Goal: Transaction & Acquisition: Purchase product/service

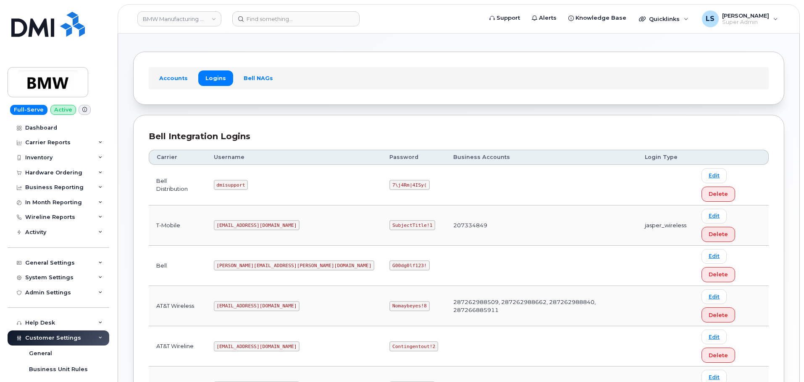
scroll to position [252, 0]
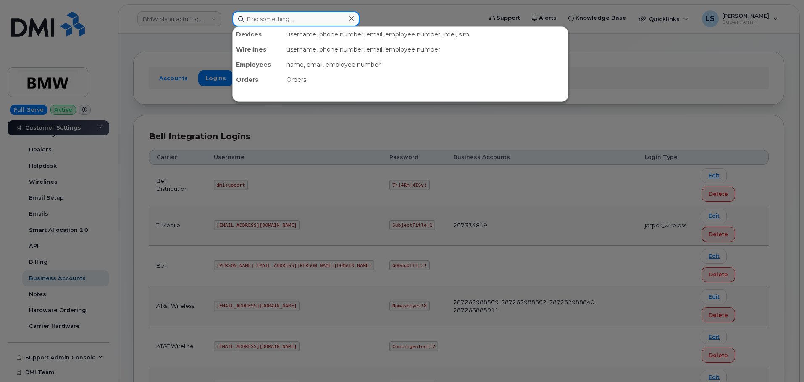
click at [256, 20] on input at bounding box center [295, 18] width 127 height 15
paste input "(402) 618-3407"
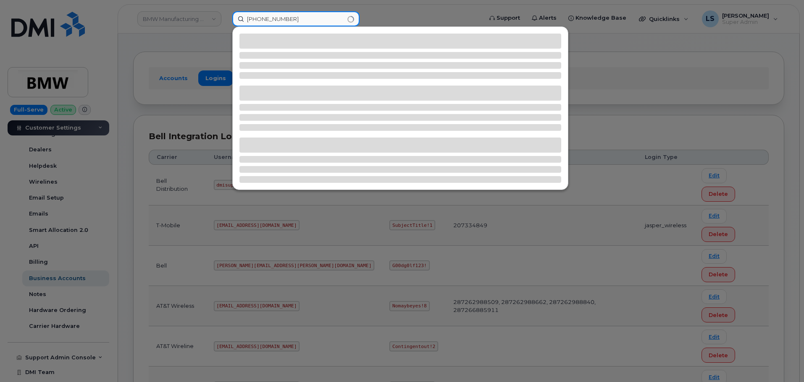
type input "(402) 618-3407"
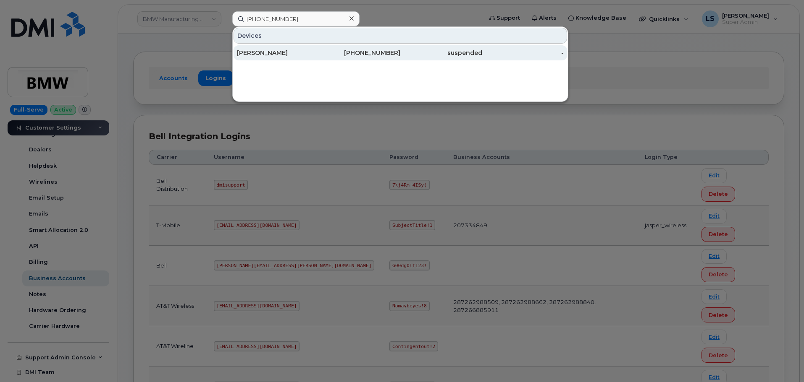
click at [377, 55] on div "402-618-3407" at bounding box center [360, 53] width 82 height 8
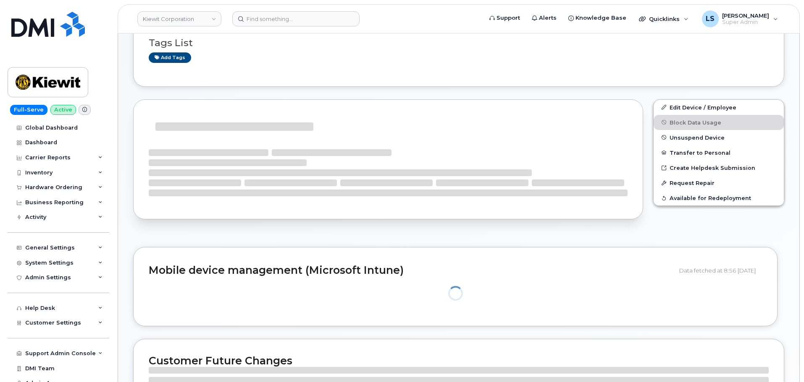
scroll to position [84, 0]
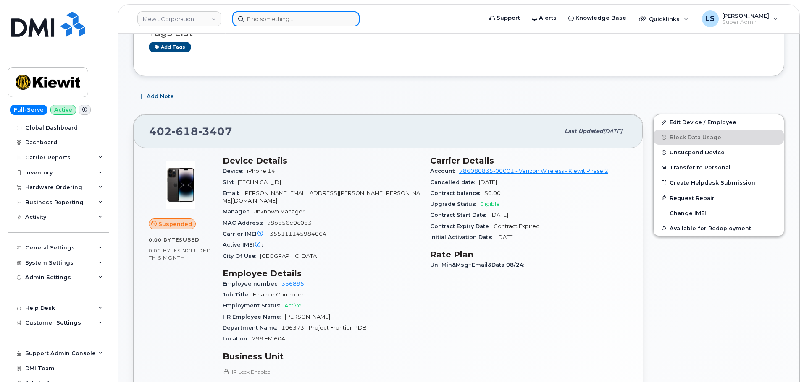
click at [318, 21] on input at bounding box center [295, 18] width 127 height 15
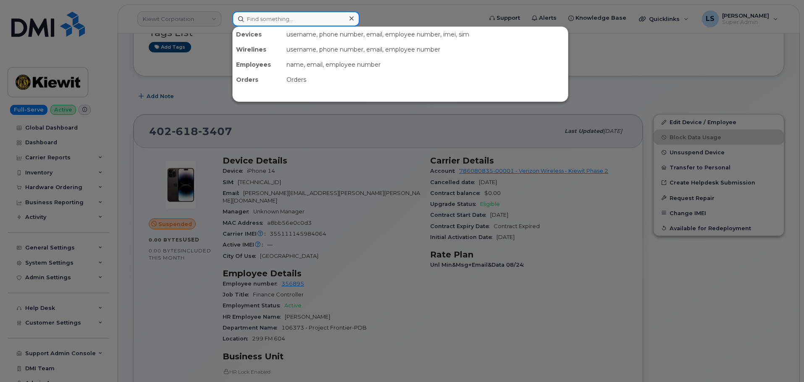
paste input "506-609-0875"
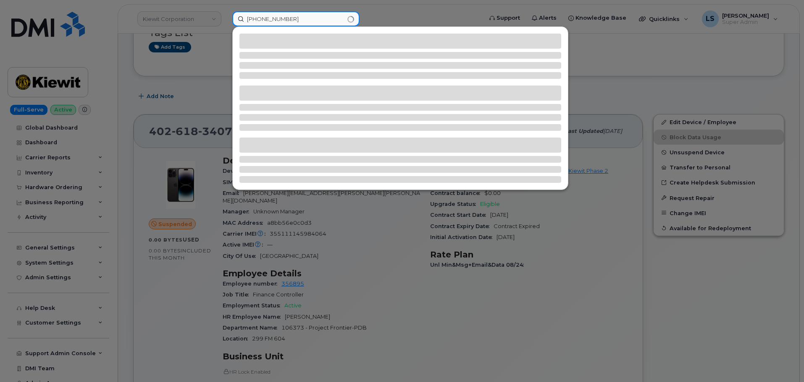
type input "506-609-0875"
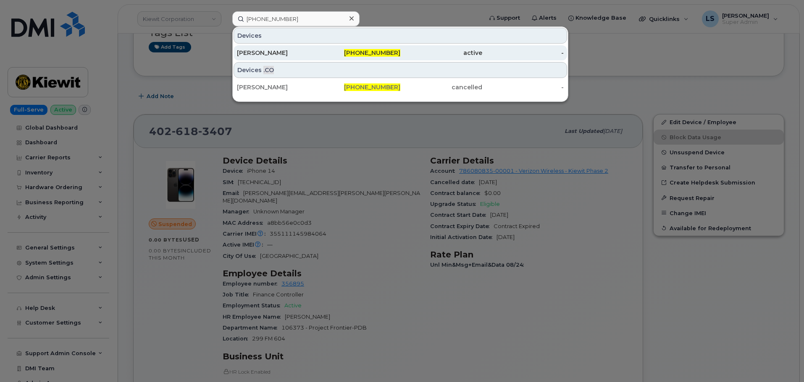
click at [325, 59] on div "506-609-0875" at bounding box center [360, 52] width 82 height 15
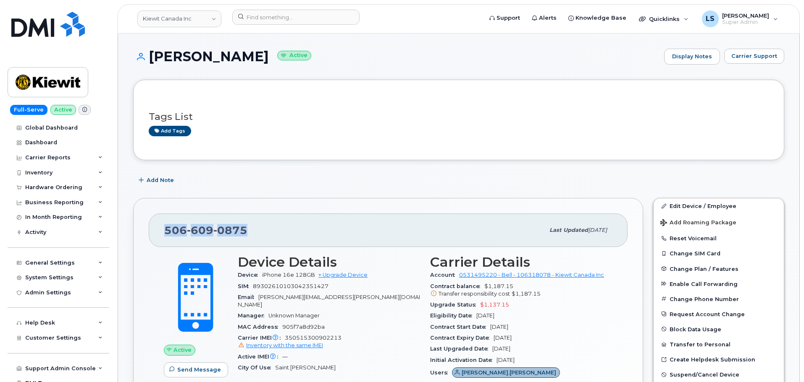
drag, startPoint x: 273, startPoint y: 230, endPoint x: 165, endPoint y: 237, distance: 108.6
click at [166, 238] on div "[PHONE_NUMBER]" at bounding box center [354, 231] width 380 height 18
copy span "[PHONE_NUMBER]"
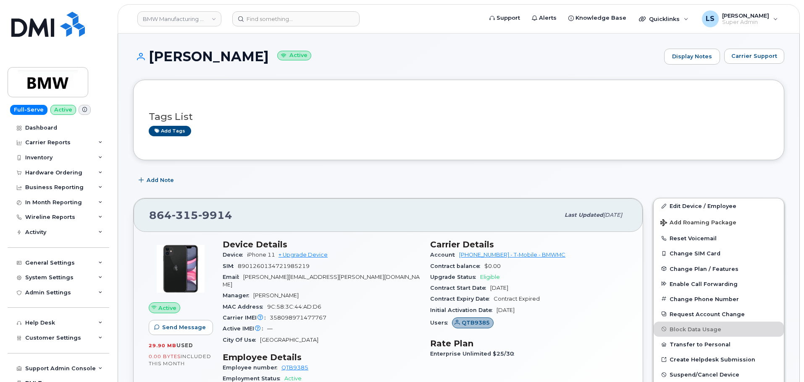
click at [295, 23] on input at bounding box center [295, 18] width 127 height 15
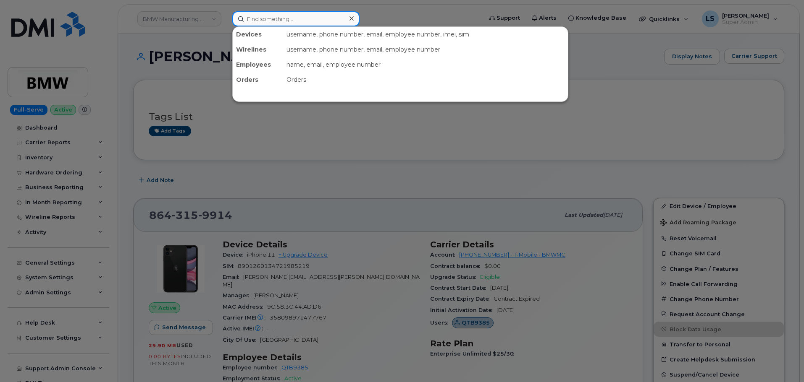
paste input "913-278-2351"
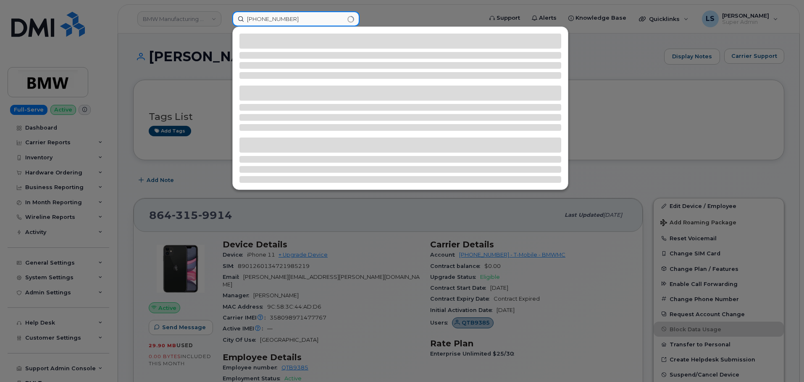
type input "913-278-2351"
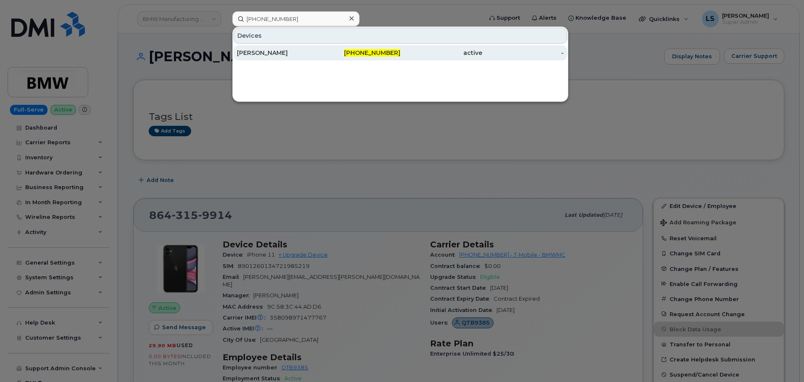
click at [344, 50] on div "913-278-2351" at bounding box center [360, 53] width 82 height 8
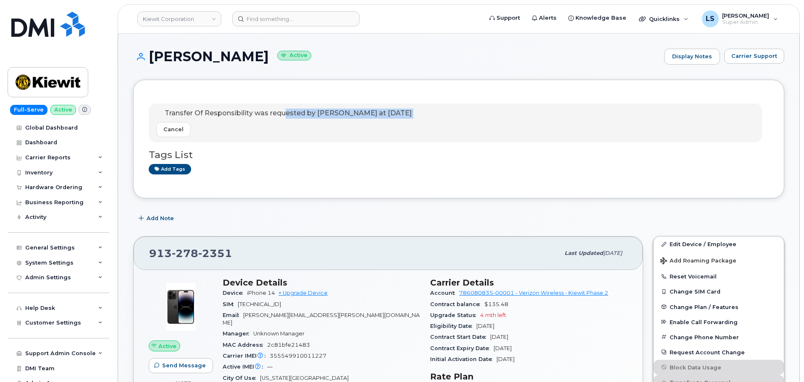
drag, startPoint x: 283, startPoint y: 113, endPoint x: 365, endPoint y: 122, distance: 81.9
click at [362, 122] on div "Transfer Of Responsibility was requested by [PERSON_NAME] at [DATE] Cancel" at bounding box center [283, 123] width 255 height 29
click at [387, 122] on div "Cancel" at bounding box center [283, 129] width 255 height 15
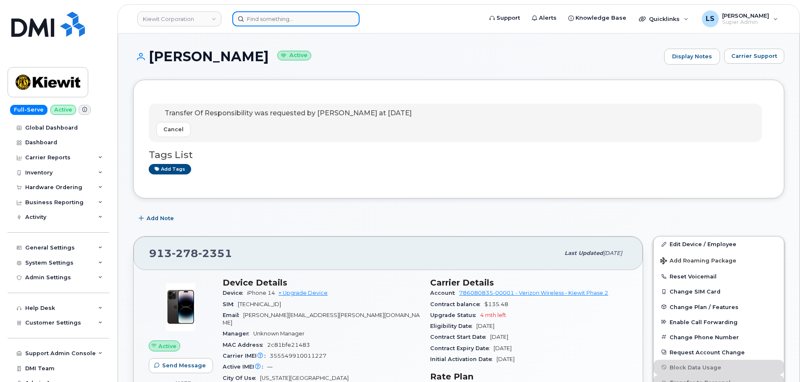
click at [282, 16] on input at bounding box center [295, 18] width 127 height 15
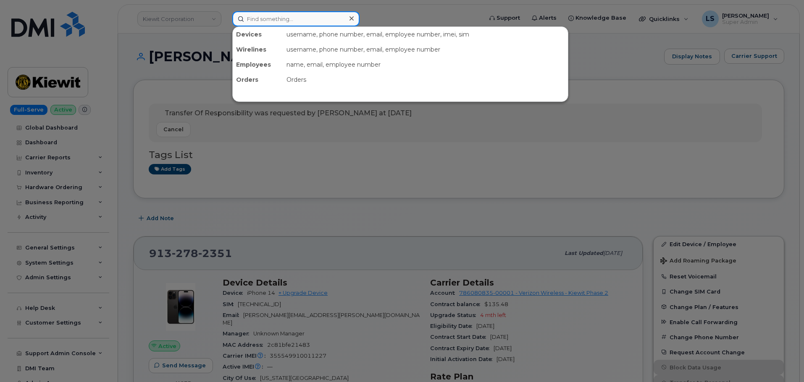
paste input "3614469001"
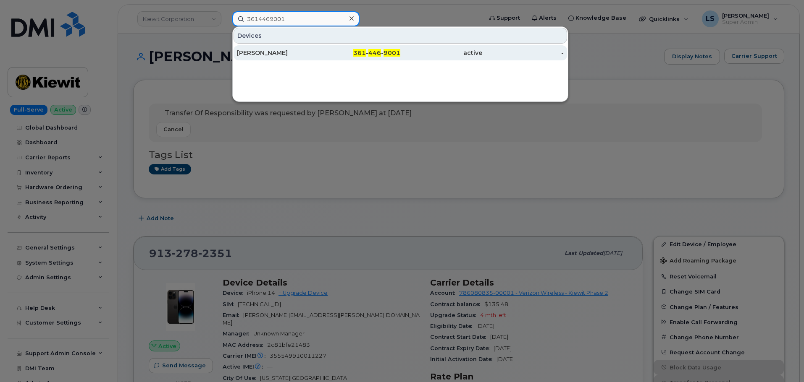
type input "3614469001"
click at [306, 58] on div "[PERSON_NAME]" at bounding box center [278, 52] width 82 height 15
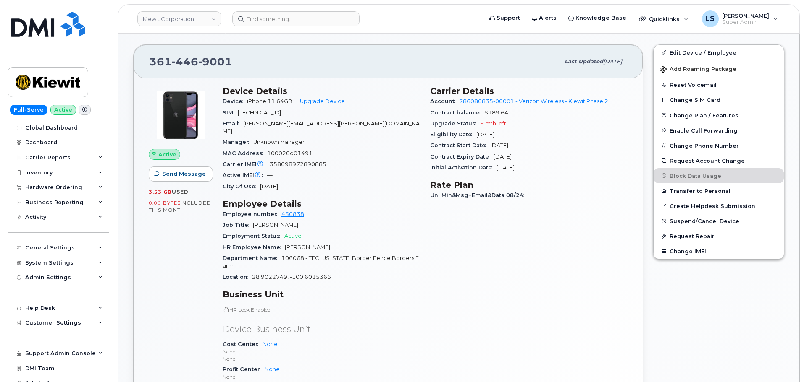
scroll to position [294, 0]
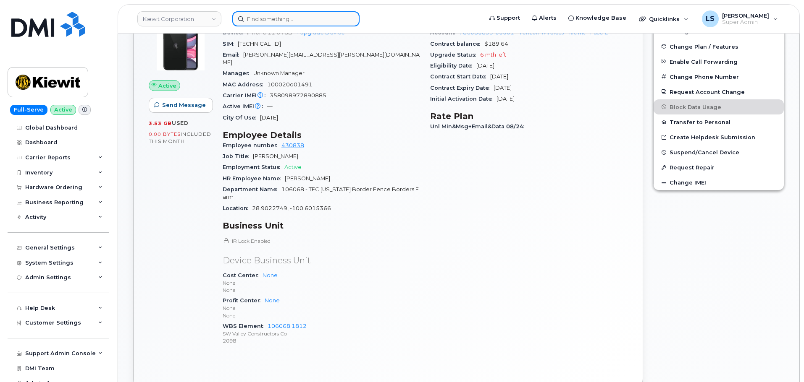
click at [306, 18] on input at bounding box center [295, 18] width 127 height 15
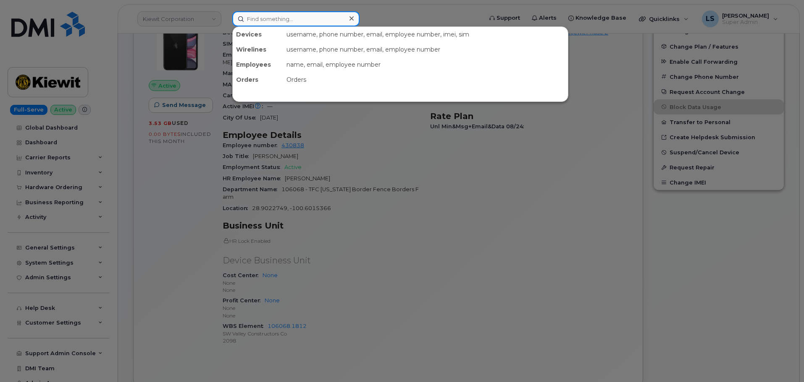
paste input "808-208-3149"
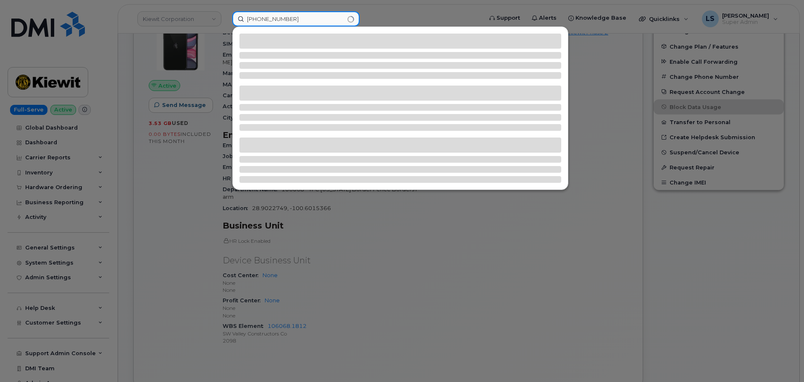
type input "808-208-3149"
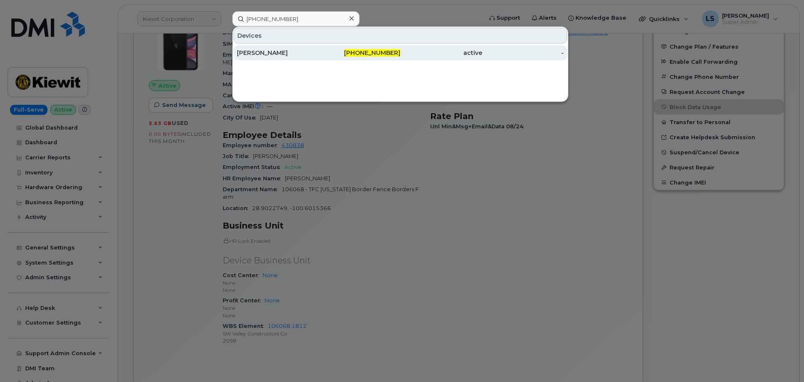
click at [275, 57] on div "ADRIANA BORRAYO" at bounding box center [278, 52] width 82 height 15
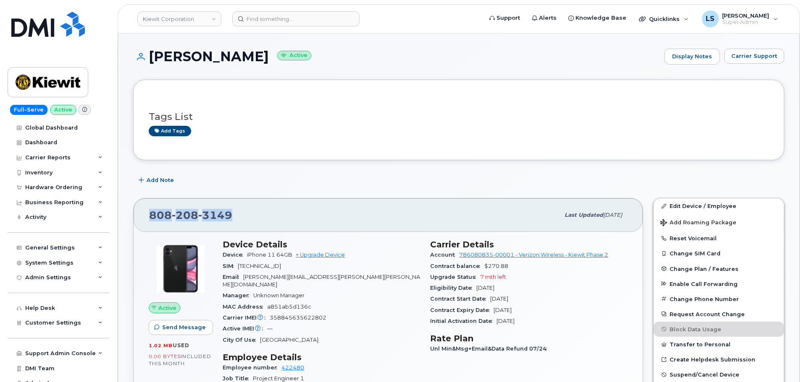
drag, startPoint x: 236, startPoint y: 215, endPoint x: 142, endPoint y: 215, distance: 93.6
click at [142, 215] on div "808 208 3149 Last updated Jul 31, 2025" at bounding box center [388, 216] width 509 height 34
copy span "808 208 3149"
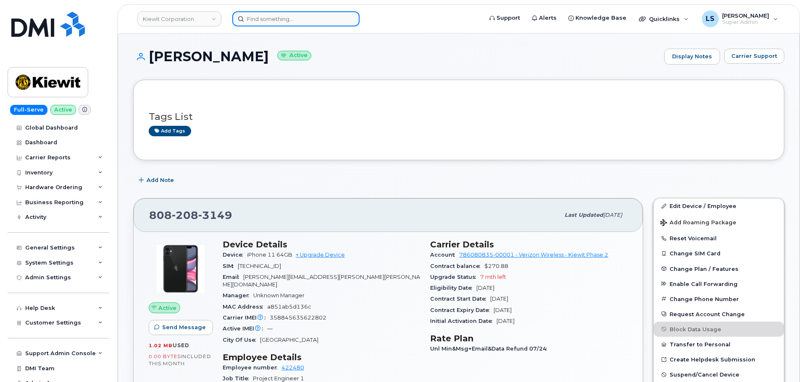
click at [277, 15] on input at bounding box center [295, 18] width 127 height 15
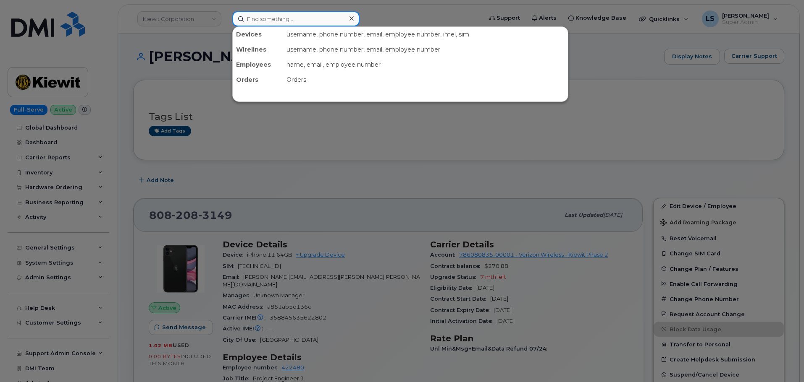
paste input "224-573-4783"
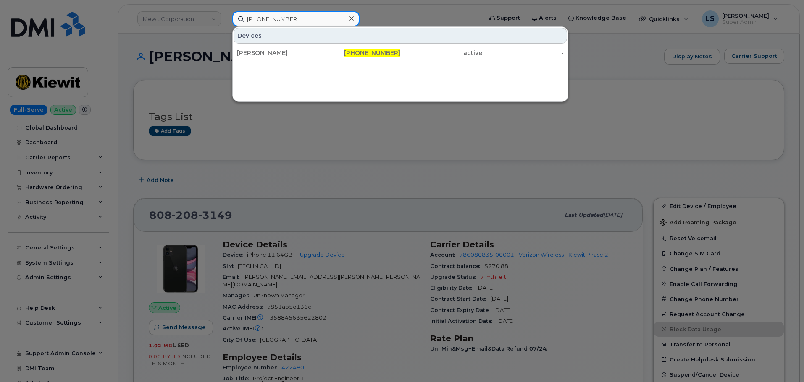
type input "224-573-4783"
click at [259, 61] on div "Devices SARAH RHODES 224-573-4783 active -" at bounding box center [400, 64] width 336 height 76
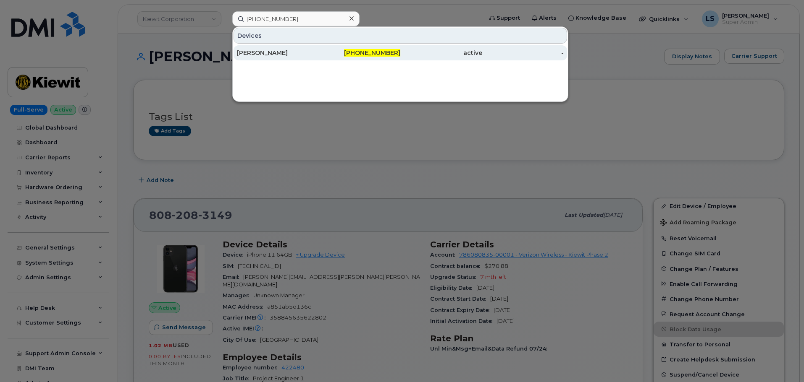
click at [261, 57] on div "[PERSON_NAME]" at bounding box center [278, 53] width 82 height 8
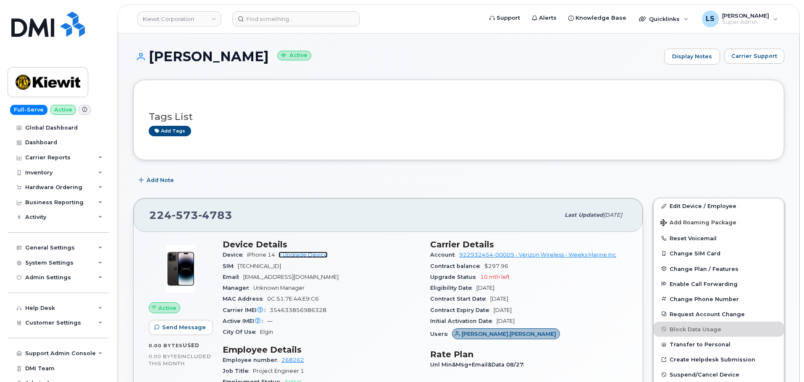
click at [319, 257] on link "+ Upgrade Device" at bounding box center [302, 255] width 49 height 6
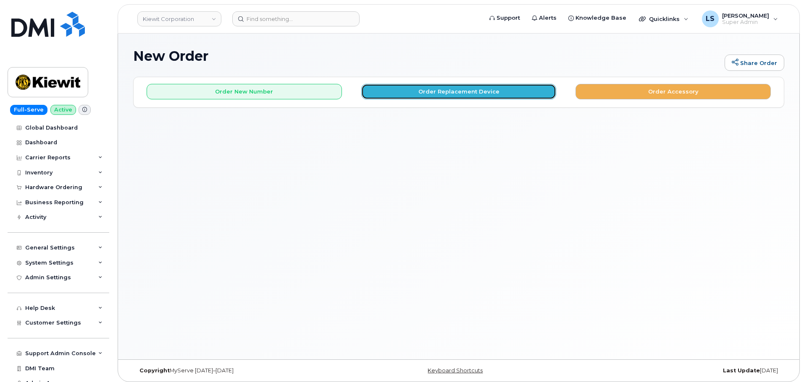
click at [396, 86] on button "Order Replacement Device" at bounding box center [458, 92] width 195 height 16
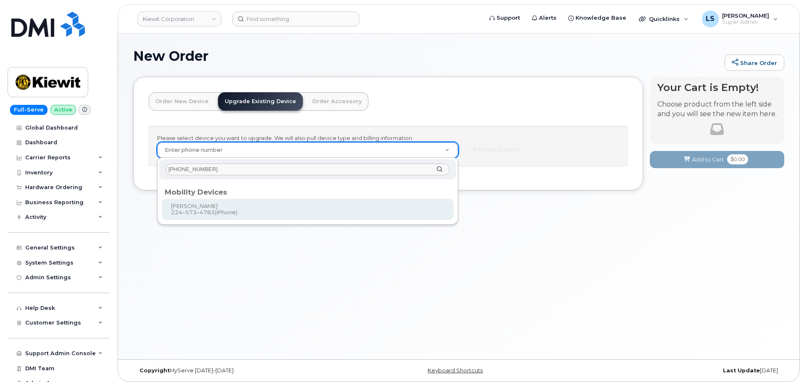
type input "224-573-4783"
type input "1050307"
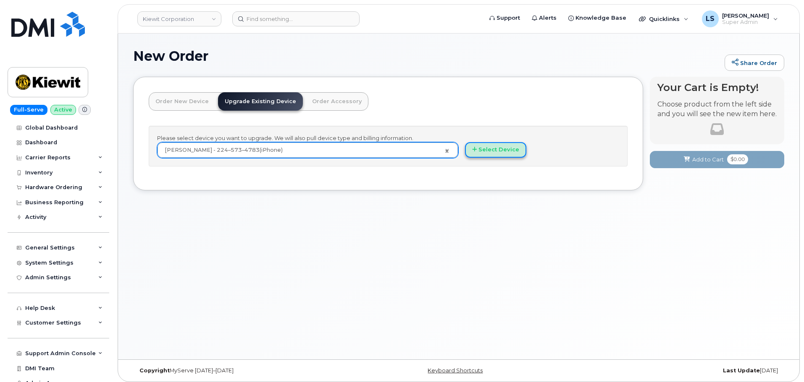
click at [496, 155] on button "Select Device" at bounding box center [495, 150] width 61 height 16
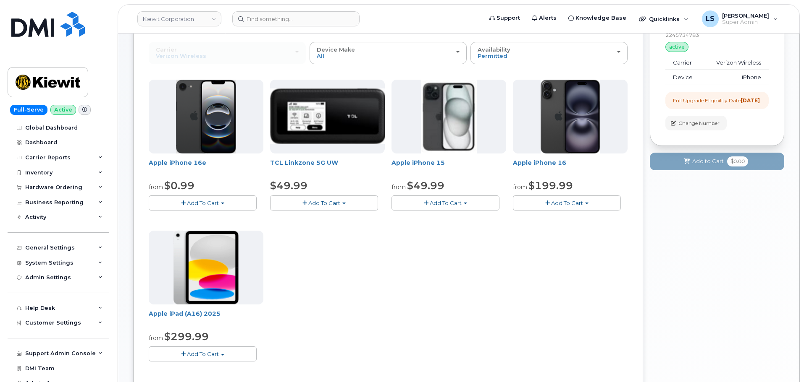
scroll to position [42, 0]
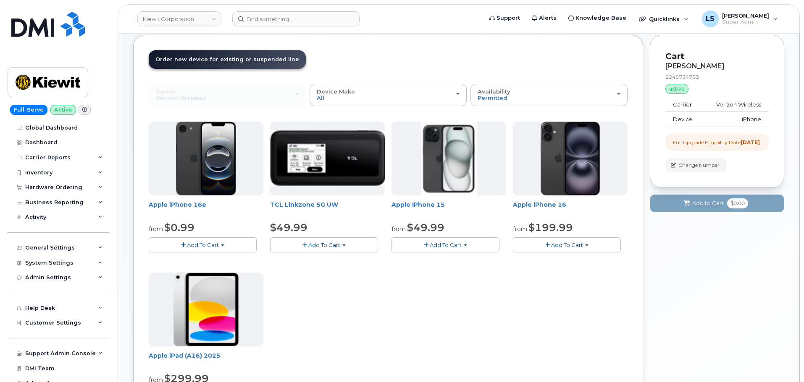
click at [223, 244] on button "Add To Cart" at bounding box center [203, 245] width 108 height 15
click at [207, 261] on link "$0.99 - 2 Year Upgrade (128GB)" at bounding box center [203, 261] width 105 height 10
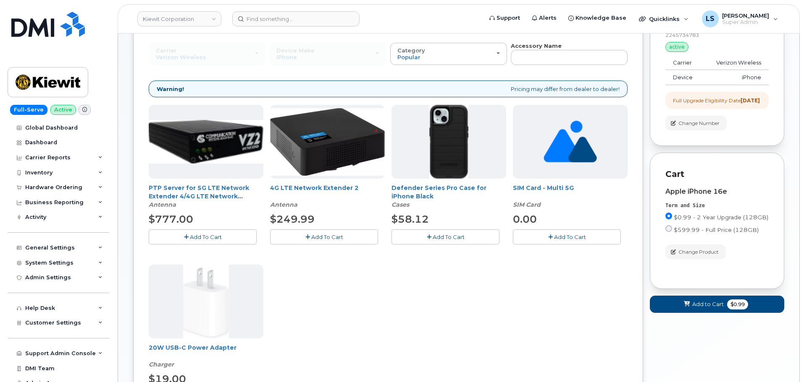
scroll to position [126, 0]
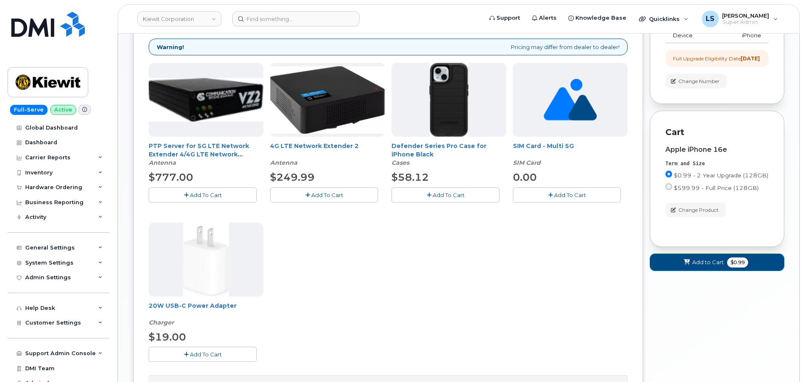
click at [697, 267] on span "Add to Cart" at bounding box center [707, 263] width 31 height 8
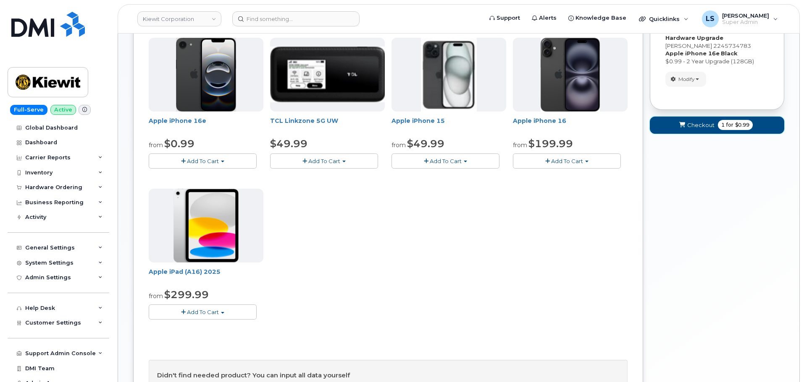
click at [707, 128] on span "Checkout" at bounding box center [700, 125] width 27 height 8
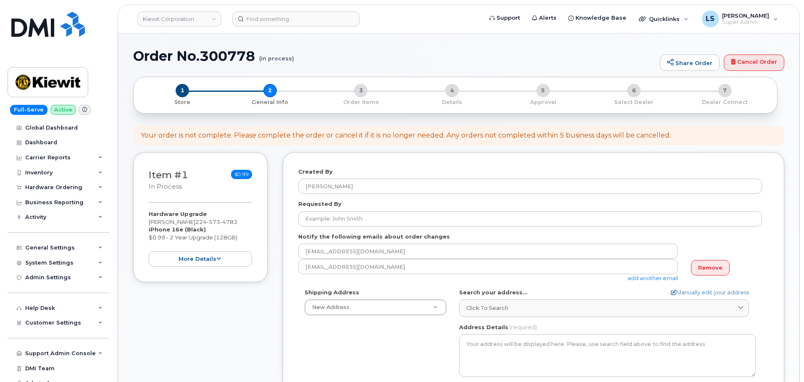
select select
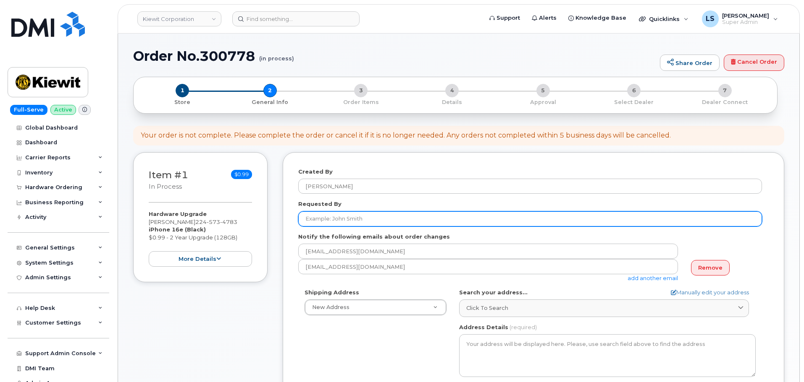
click at [391, 224] on input "Requested By" at bounding box center [529, 219] width 463 height 15
paste input "[PERSON_NAME]"
type input "[PERSON_NAME]"
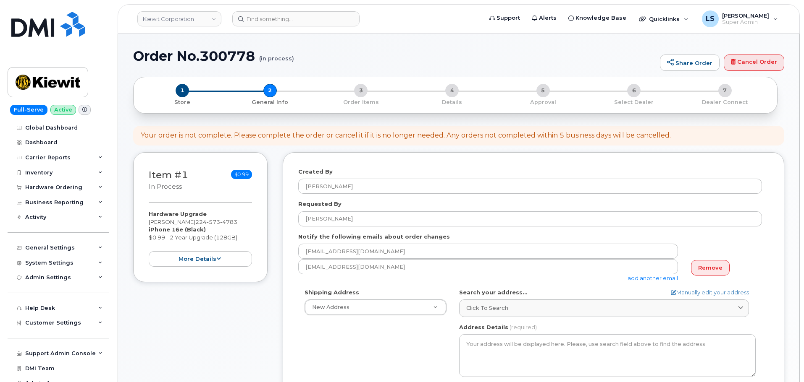
click at [262, 303] on div "Item #1 in process $0.99 Hardware Upgrade [PERSON_NAME] [PHONE_NUMBER] iPhone 1…" at bounding box center [200, 341] width 134 height 379
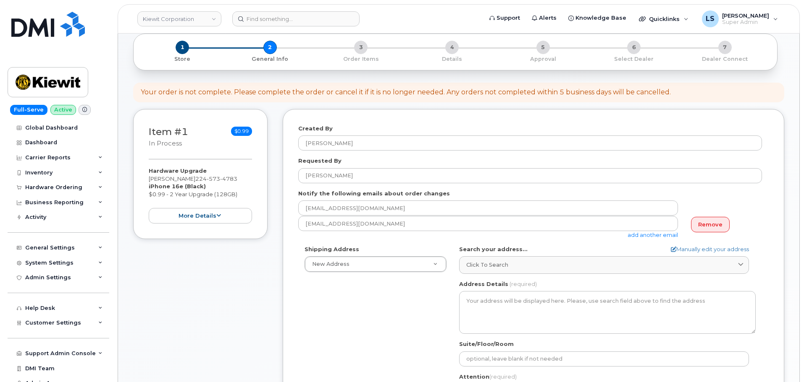
scroll to position [84, 0]
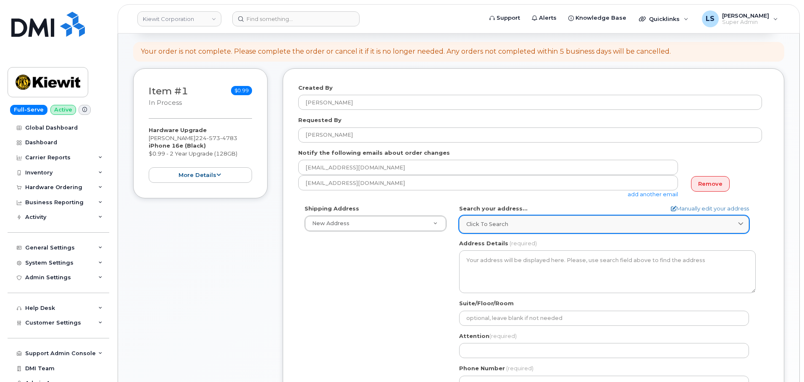
click at [504, 231] on link "Click to search" at bounding box center [604, 224] width 290 height 17
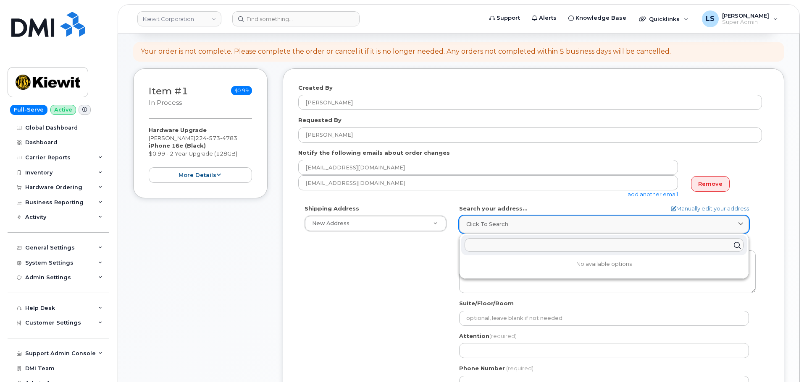
paste input "601 Cien Rd Suite 260 Kemah, TX 77565"
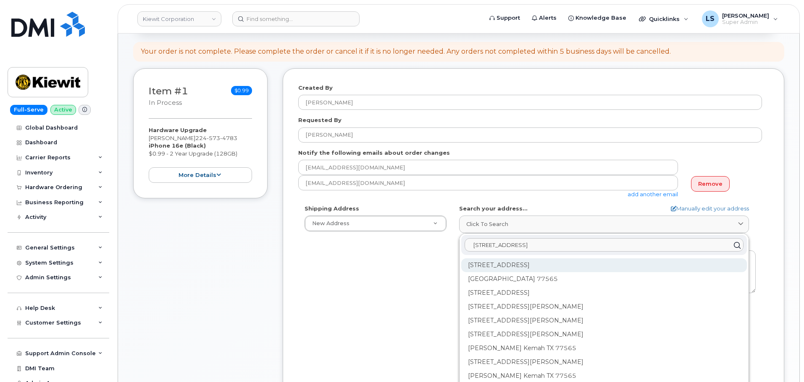
type input "601 Cien Rd Suite 260 Kemah, TX 77565"
click at [498, 267] on div "601 Cien Rd Kemah TX 77565" at bounding box center [603, 266] width 285 height 14
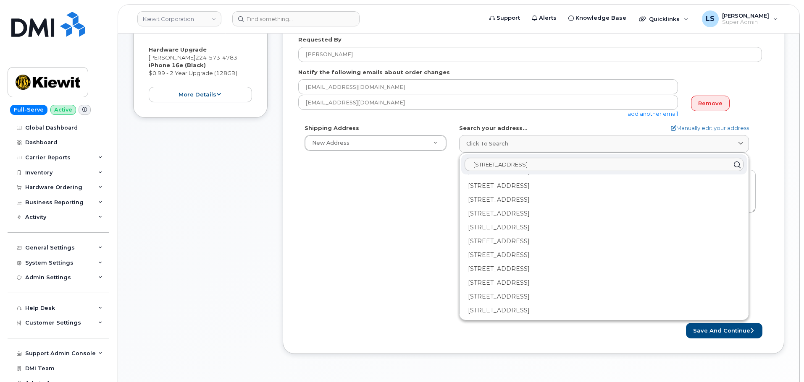
scroll to position [168, 0]
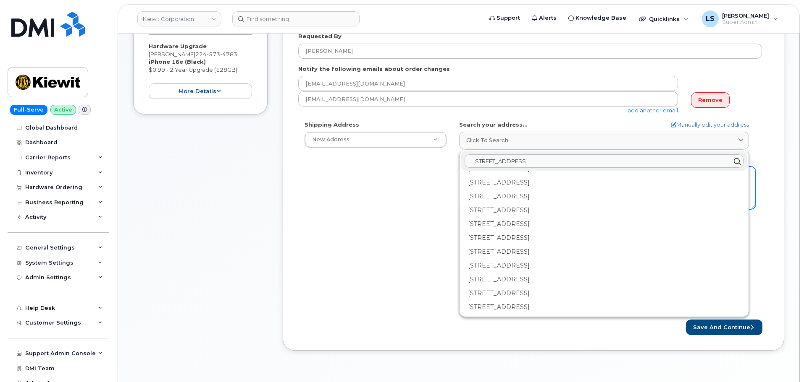
drag, startPoint x: 402, startPoint y: 276, endPoint x: 586, endPoint y: 197, distance: 200.1
click at [405, 275] on div "Shipping Address New Address New Address 5617 6th Ave 4 W Lincoln Ave 4 W Linco…" at bounding box center [529, 217] width 463 height 193
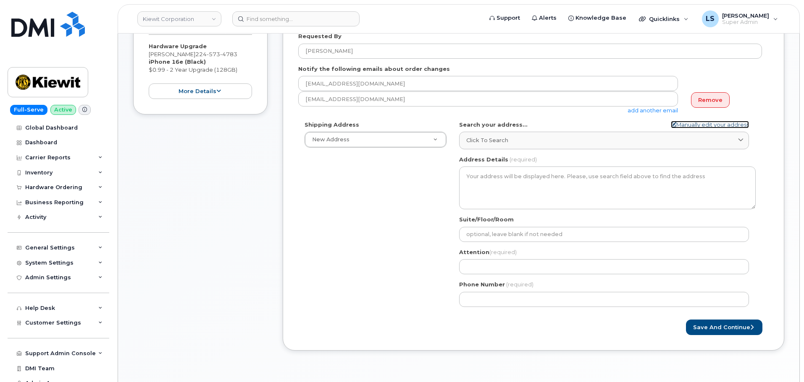
click at [727, 125] on link "Manually edit your address" at bounding box center [709, 125] width 78 height 8
select select
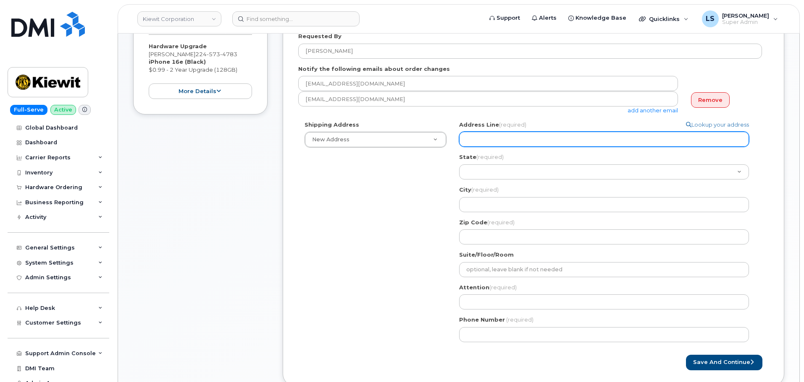
click at [494, 140] on input "Address Line (required)" at bounding box center [604, 139] width 290 height 15
paste input "601 Cien Rd Suite 260 Kemah, TX 77565"
select select
drag, startPoint x: 502, startPoint y: 140, endPoint x: 527, endPoint y: 144, distance: 25.5
click at [527, 144] on input "601 Cien Rd Suite 260 Kemah, TX 77565" at bounding box center [604, 139] width 290 height 15
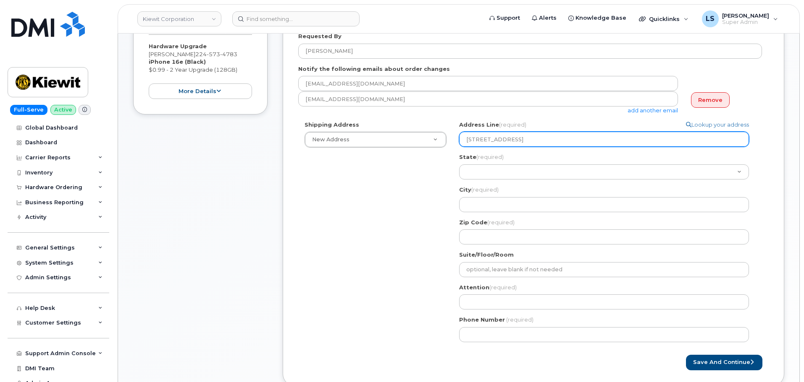
type input "601 Cien Rd Suite 260 Kemah, TX 77565"
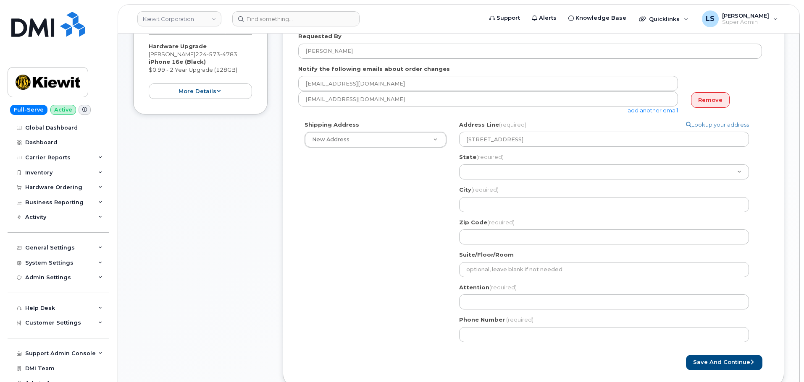
click at [496, 259] on div "Suite/Floor/Room" at bounding box center [607, 264] width 296 height 26
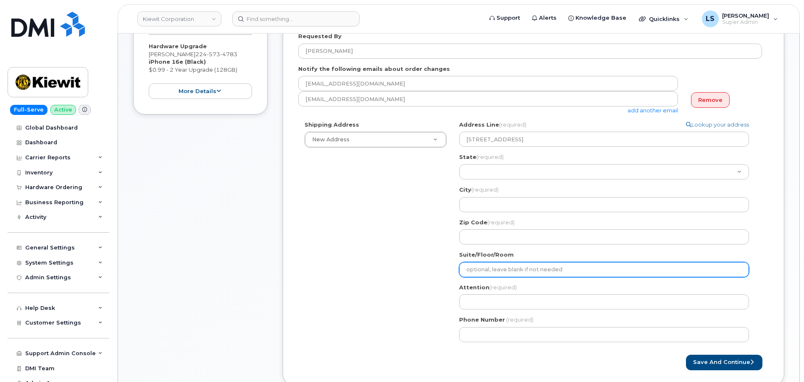
click at [493, 264] on input "Suite/Floor/Room" at bounding box center [604, 269] width 290 height 15
paste input "Suite 260"
select select
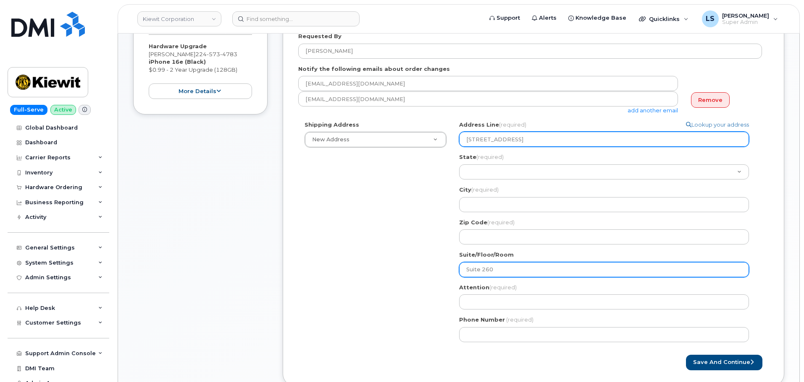
type input "Suite 260"
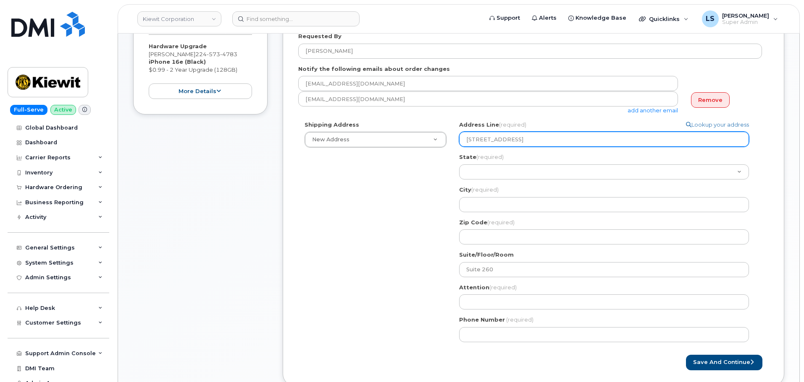
drag, startPoint x: 527, startPoint y: 142, endPoint x: 500, endPoint y: 140, distance: 27.8
click at [500, 139] on input "601 Cien Rd Suite 260 Kemah, TX 77565" at bounding box center [604, 139] width 290 height 15
select select
click at [510, 138] on input "601 Cien Rd Kemah, TX 77565" at bounding box center [604, 139] width 290 height 15
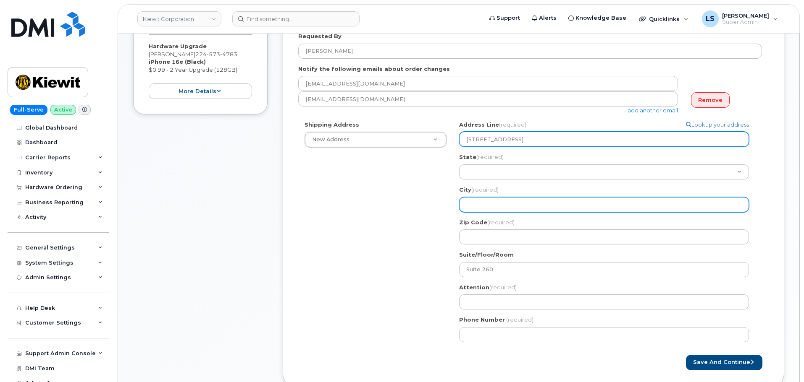
type input "601 Cien Rd Kemah, TX 77565"
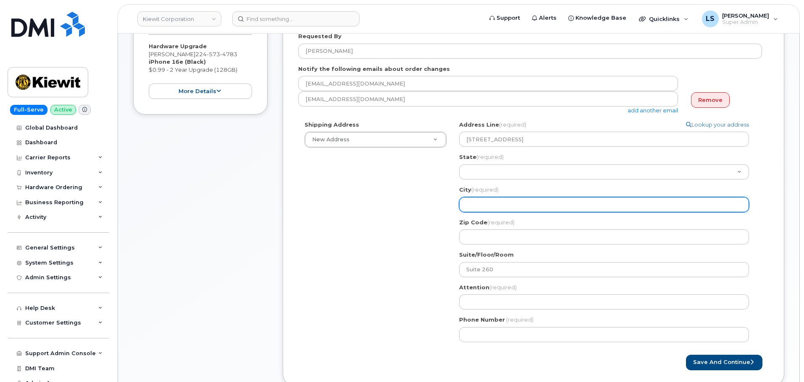
click at [493, 206] on input "City (required)" at bounding box center [604, 204] width 290 height 15
paste input "Kemah"
select select
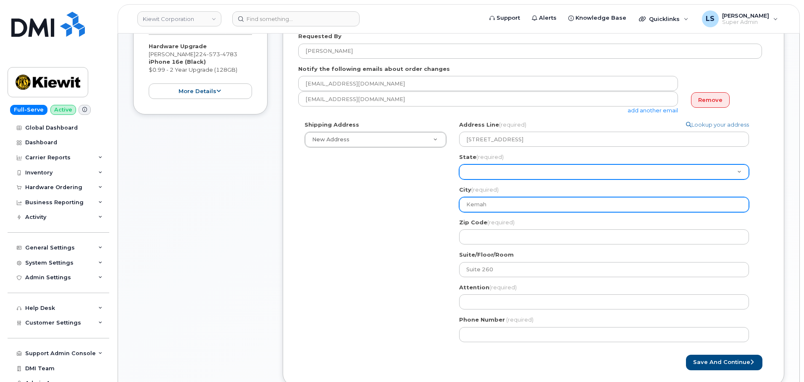
type input "Kemah"
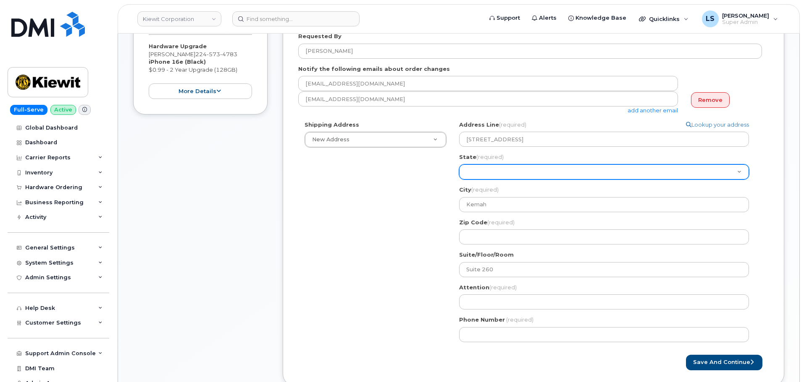
click at [484, 171] on select "Alabama Alaska American Samoa Arizona Arkansas California Colorado Connecticut …" at bounding box center [604, 172] width 290 height 15
select select "TX"
click at [459, 165] on select "Alabama Alaska American Samoa Arizona Arkansas California Colorado Connecticut …" at bounding box center [604, 172] width 290 height 15
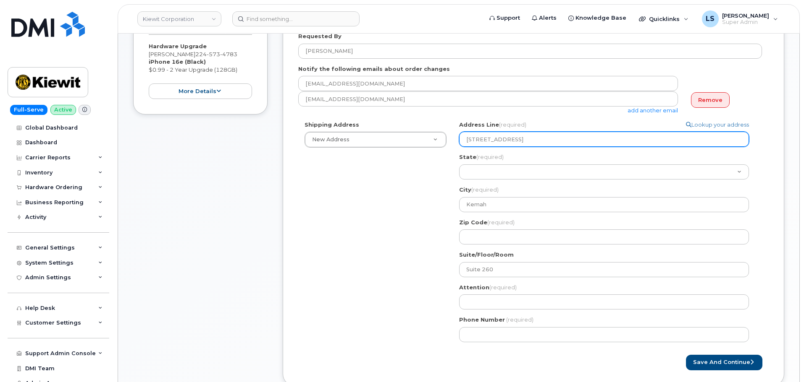
click at [543, 140] on input "601 Cien Rd Kemah, TX 77565" at bounding box center [604, 139] width 290 height 15
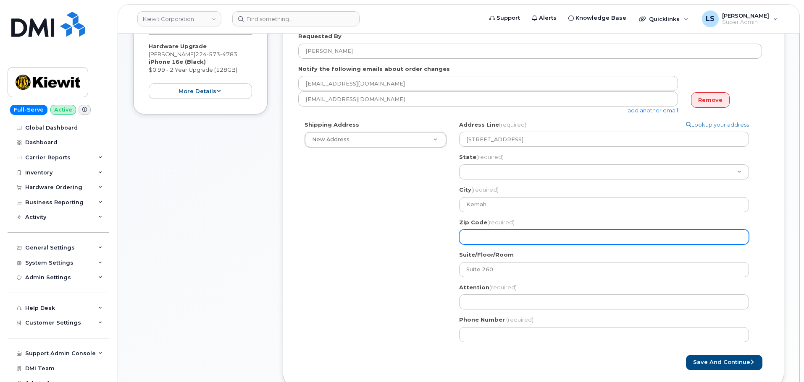
click at [516, 237] on input "Zip Code (required)" at bounding box center [604, 237] width 290 height 15
paste input "77565"
select select
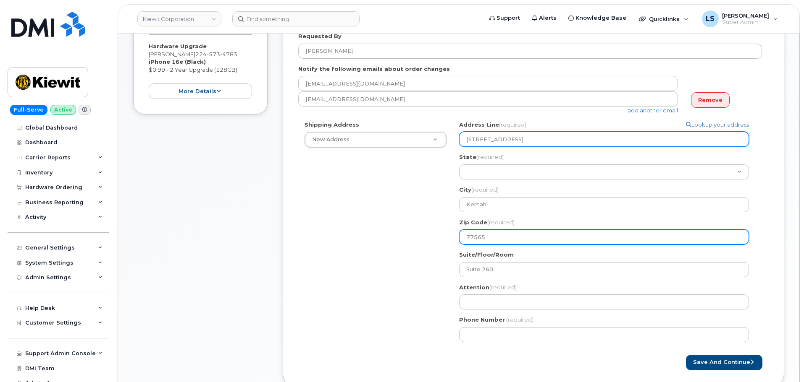
type input "77565"
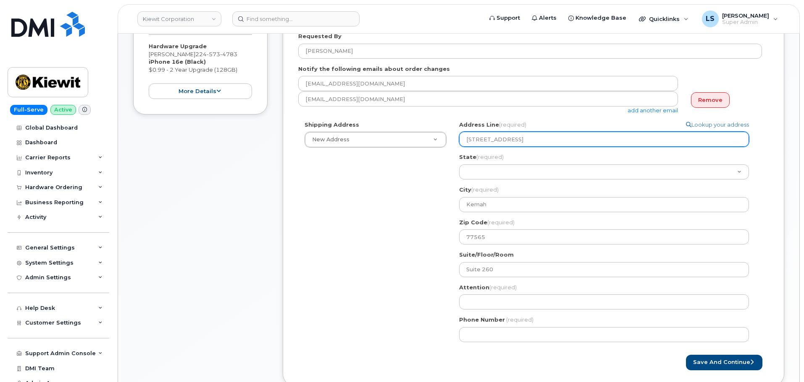
drag, startPoint x: 562, startPoint y: 141, endPoint x: 500, endPoint y: 143, distance: 61.7
click at [500, 143] on input "601 Cien Rd Kemah, TX 77565" at bounding box center [604, 139] width 290 height 15
select select
type input "601 Cien Rd"
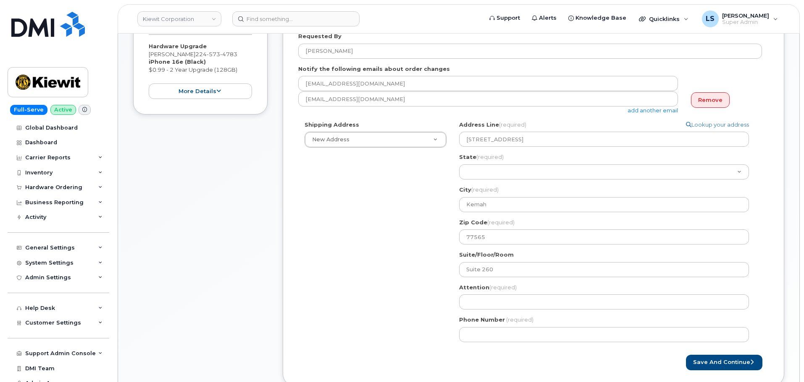
click at [392, 213] on div "Shipping Address New Address New Address 5617 6th Ave 4 W Lincoln Ave 4 W Linco…" at bounding box center [529, 235] width 463 height 228
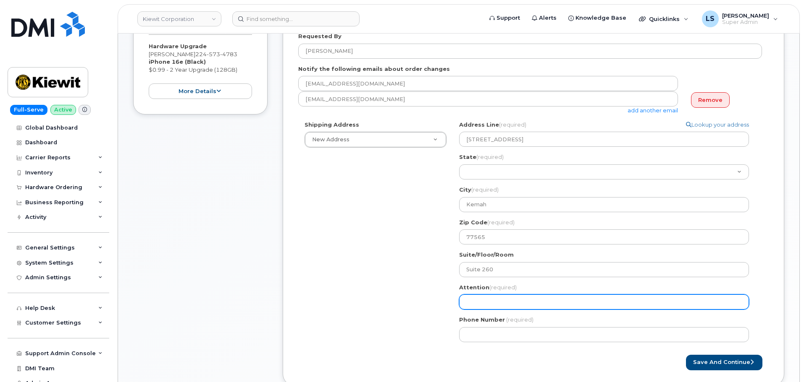
click at [478, 298] on input "Attention (required)" at bounding box center [604, 302] width 290 height 15
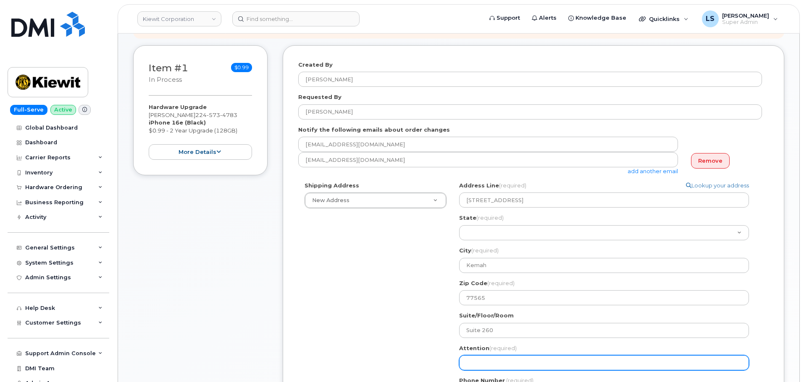
scroll to position [84, 0]
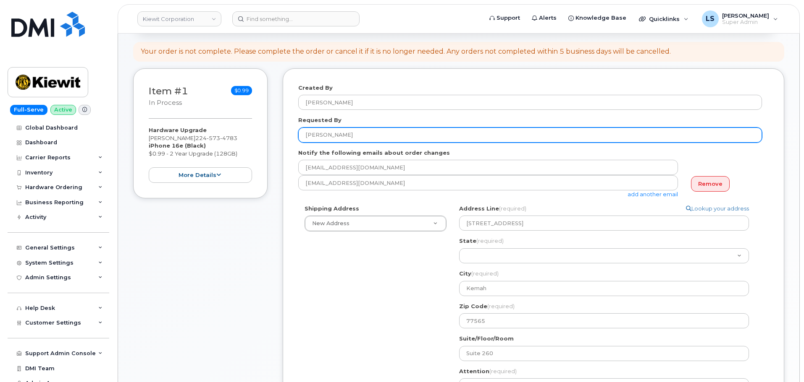
click at [359, 136] on input "Madie Rhodes" at bounding box center [529, 135] width 463 height 15
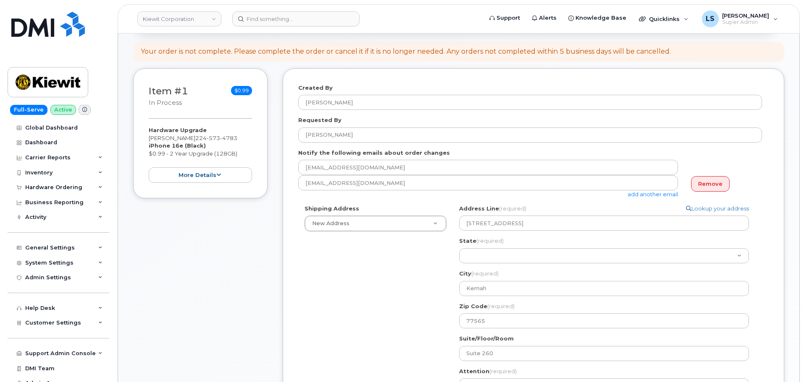
drag, startPoint x: 422, startPoint y: 344, endPoint x: 416, endPoint y: 337, distance: 9.2
click at [422, 343] on div "Shipping Address New Address New Address 5617 6th Ave 4 W Lincoln Ave 4 W Linco…" at bounding box center [529, 319] width 463 height 228
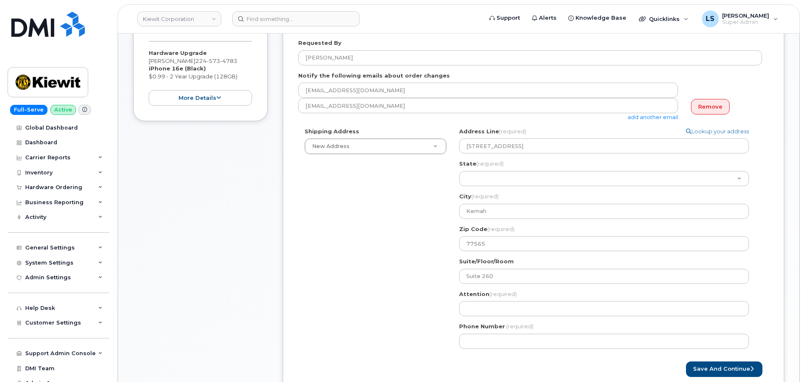
scroll to position [168, 0]
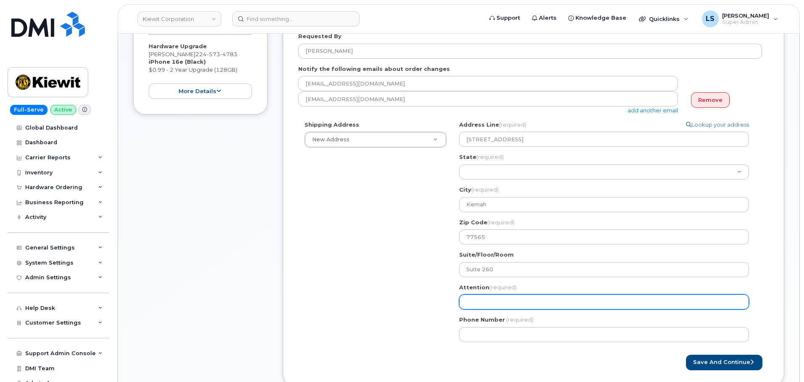
click at [462, 301] on input "Attention (required)" at bounding box center [604, 302] width 290 height 15
paste input "Madie Rhodes"
select select
type input "Madie Rhodes"
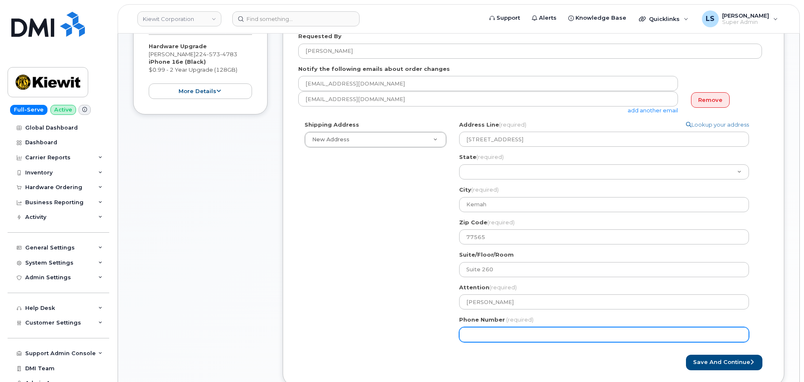
click at [333, 288] on div "Shipping Address New Address New Address 5617 6th Ave 4 W Lincoln Ave 4 W Linco…" at bounding box center [529, 235] width 463 height 228
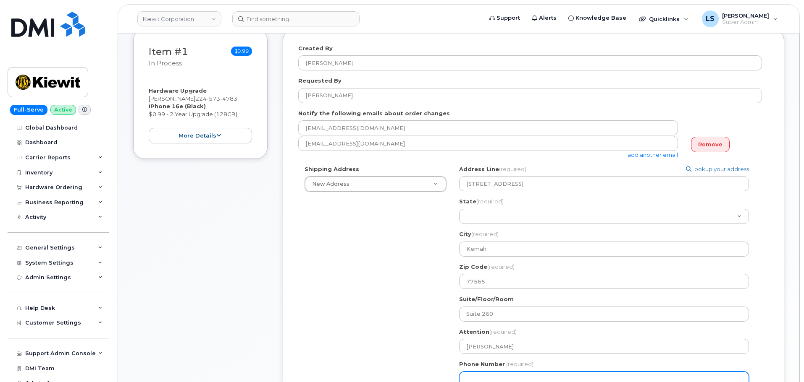
scroll to position [42, 0]
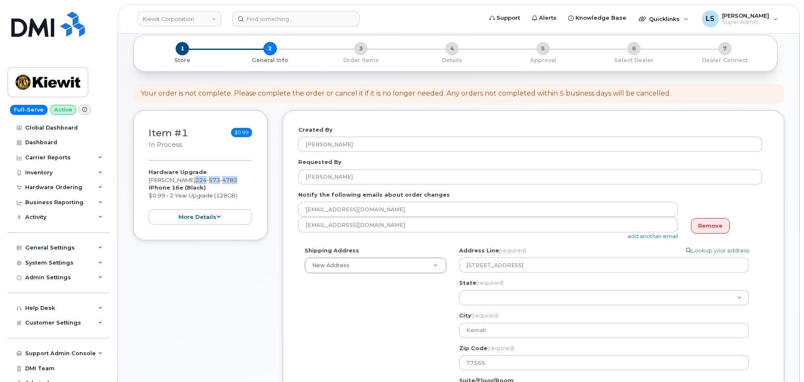
drag, startPoint x: 241, startPoint y: 177, endPoint x: 195, endPoint y: 182, distance: 46.0
click at [195, 182] on div "Hardware Upgrade SARAH RHODES 224 573 4783 iPhone 16e (Black) $0.99 - 2 Year Up…" at bounding box center [200, 196] width 103 height 57
copy span "224 573 4783"
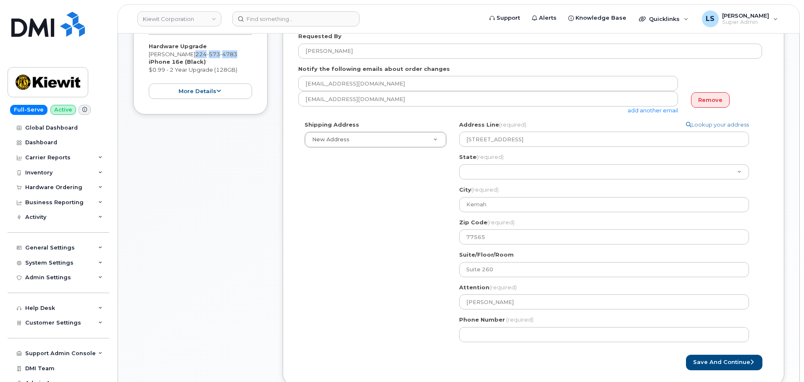
scroll to position [252, 0]
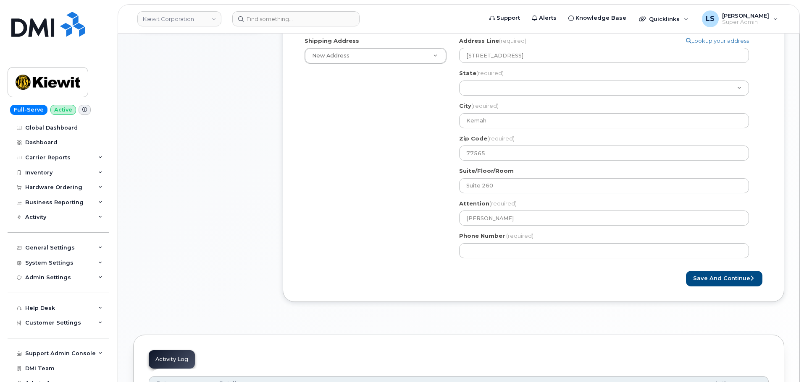
click at [346, 246] on div "Shipping Address New Address New Address 5617 6th Ave 4 W Lincoln Ave 4 W Linco…" at bounding box center [529, 151] width 463 height 228
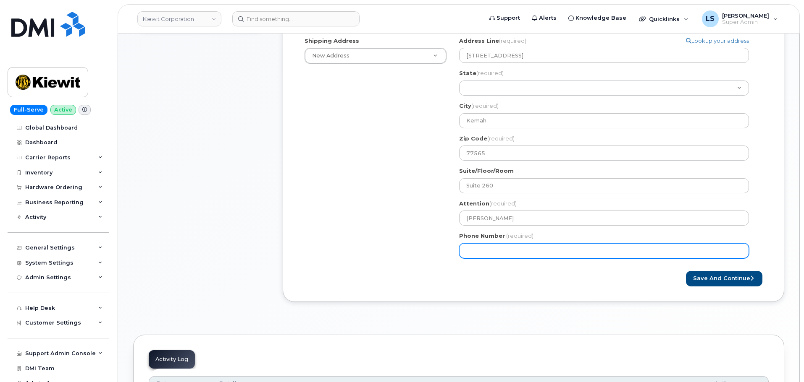
drag, startPoint x: 456, startPoint y: 255, endPoint x: 461, endPoint y: 253, distance: 5.5
click at [456, 254] on div "TX Kemah Search your address... Manually edit your address Click to search 601 …" at bounding box center [607, 151] width 309 height 228
click at [461, 253] on input "Phone Number" at bounding box center [604, 251] width 290 height 15
paste input "2245734783"
select select
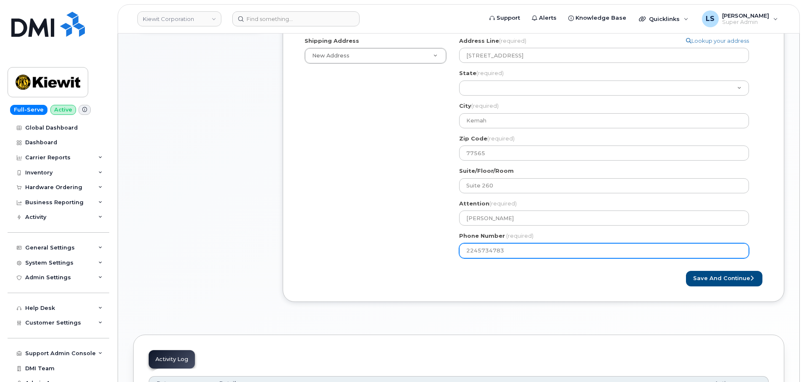
type input "2245734783"
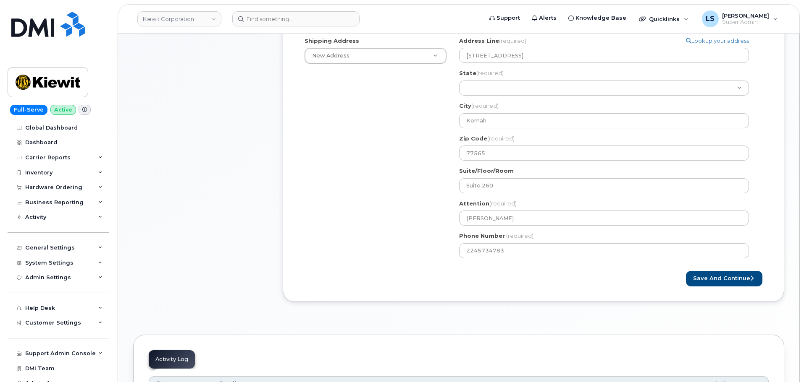
drag, startPoint x: 435, startPoint y: 282, endPoint x: 636, endPoint y: 288, distance: 200.4
click at [436, 282] on div "Save and Continue" at bounding box center [533, 279] width 470 height 16
click at [715, 279] on button "Save and Continue" at bounding box center [724, 279] width 76 height 16
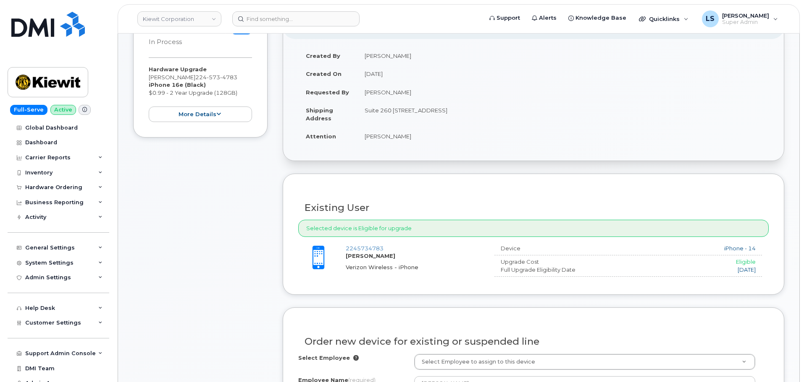
scroll to position [252, 0]
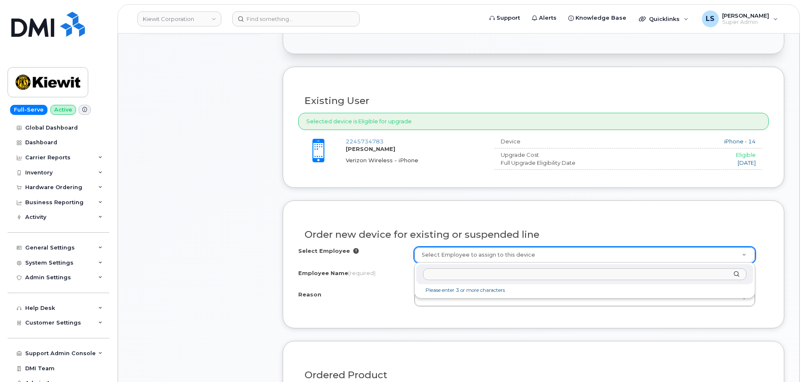
type input "2245734783"
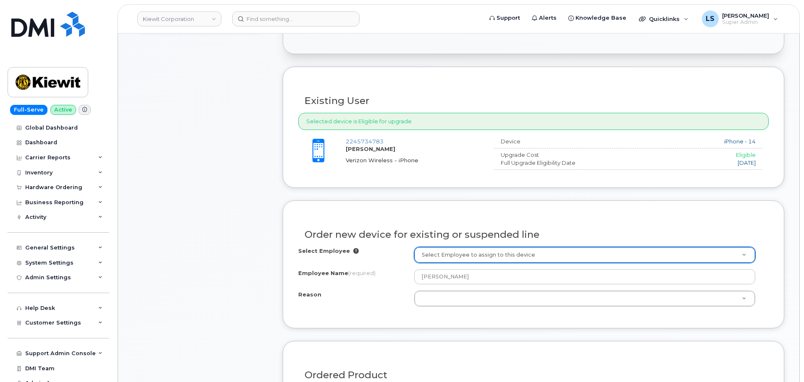
drag, startPoint x: 390, startPoint y: 149, endPoint x: 352, endPoint y: 151, distance: 38.3
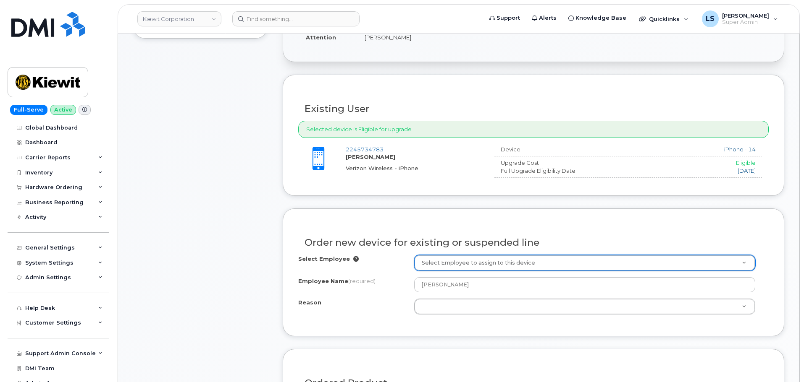
scroll to position [84, 0]
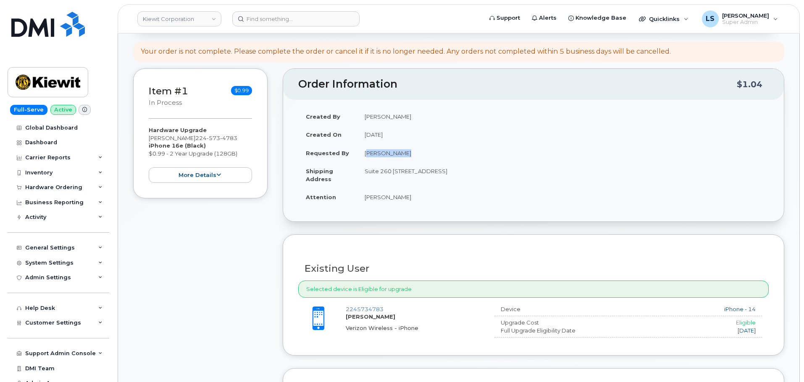
drag, startPoint x: 404, startPoint y: 152, endPoint x: 365, endPoint y: 156, distance: 38.8
click at [365, 156] on td "[PERSON_NAME]" at bounding box center [562, 153] width 411 height 18
copy td "[PERSON_NAME]"
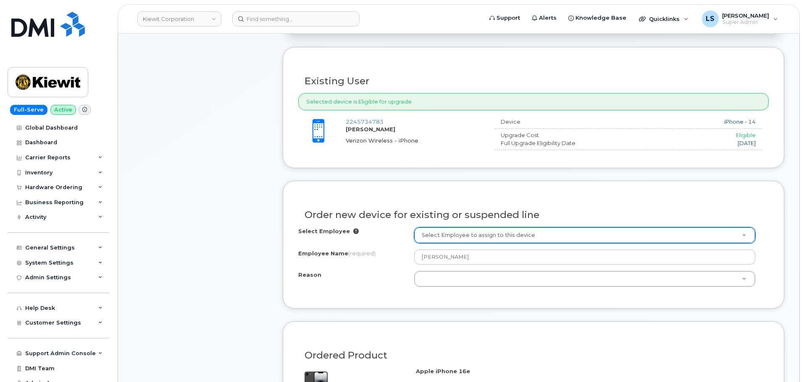
scroll to position [336, 0]
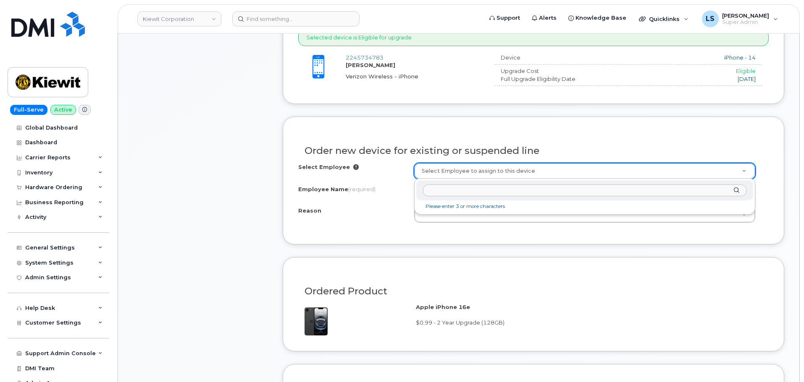
paste input "Madie Rhodes"
type input "Madie Rhodes"
drag, startPoint x: 462, startPoint y: 191, endPoint x: 327, endPoint y: 196, distance: 135.3
click at [327, 196] on body "Kiewit Corporation Support Alerts Knowledge Base Quicklinks Suspend / Cancel De…" at bounding box center [402, 356] width 804 height 1385
drag, startPoint x: 321, startPoint y: 227, endPoint x: 333, endPoint y: 226, distance: 11.4
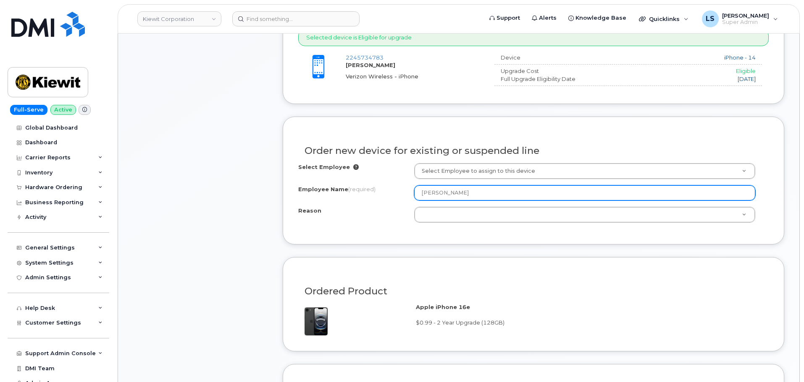
drag, startPoint x: 472, startPoint y: 195, endPoint x: 385, endPoint y: 185, distance: 87.1
click at [385, 186] on div "Employee Name (required) SARAH RHODES" at bounding box center [533, 193] width 470 height 15
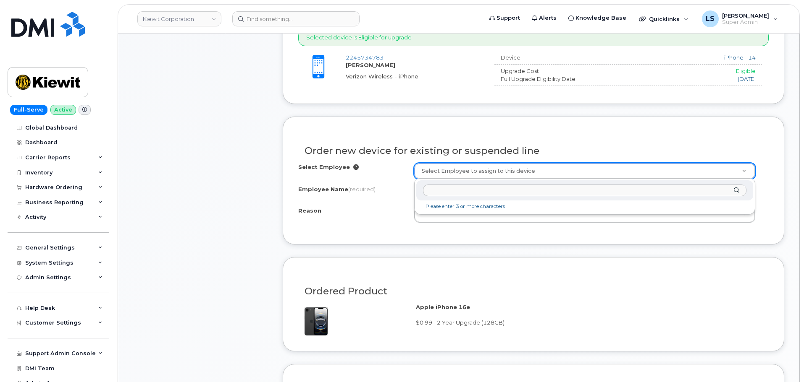
paste input "[PERSON_NAME]"
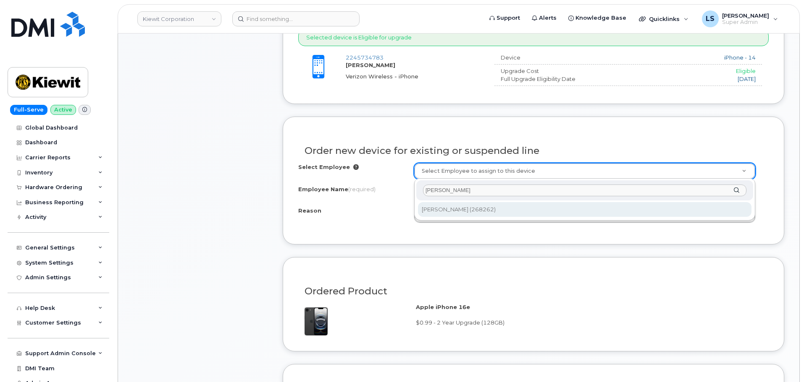
type input "[PERSON_NAME]"
type input "2148263"
type input "[PERSON_NAME]"
select select
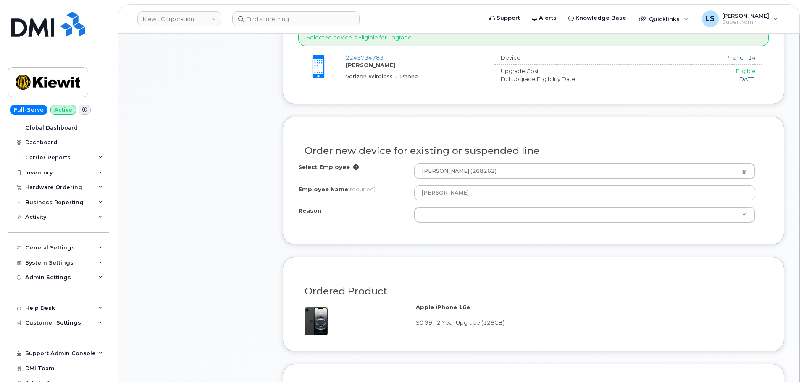
click at [440, 203] on div "Select Employee Sarah Rhodes (268262) 2148263 Employee Name (required) Sarah Rh…" at bounding box center [533, 193] width 470 height 60
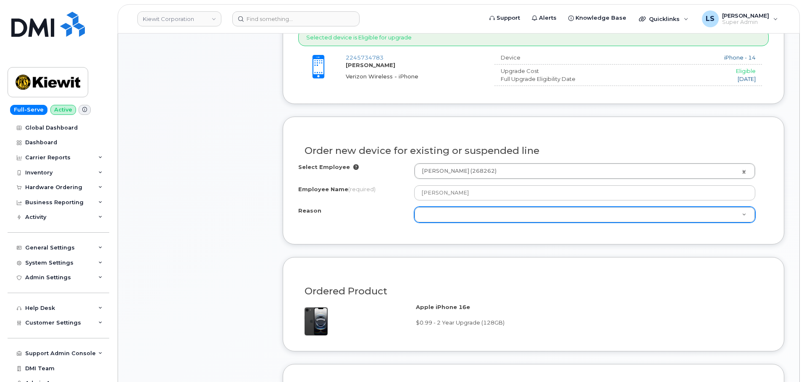
click at [441, 210] on div "Select Employee Sarah Rhodes (268262) 2148263 Employee Name (required) Sarah Rh…" at bounding box center [533, 193] width 470 height 60
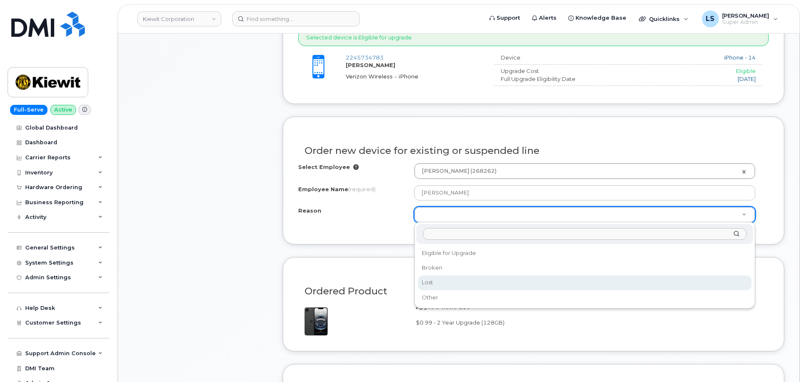
select select "lost"
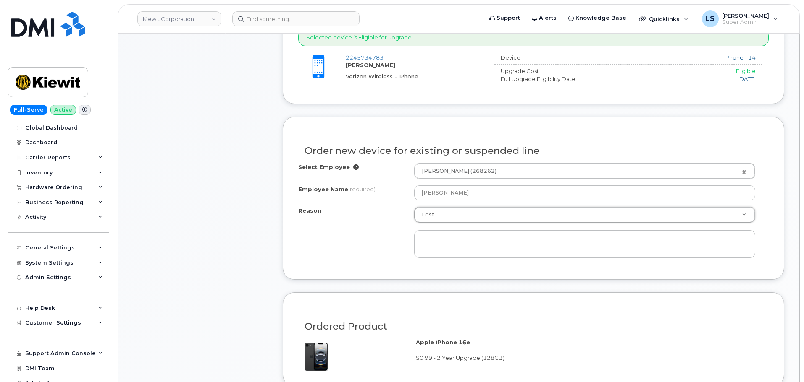
click at [342, 236] on div "Reason Lost Reason Eligible for Upgrade Broken Lost Other" at bounding box center [533, 232] width 470 height 51
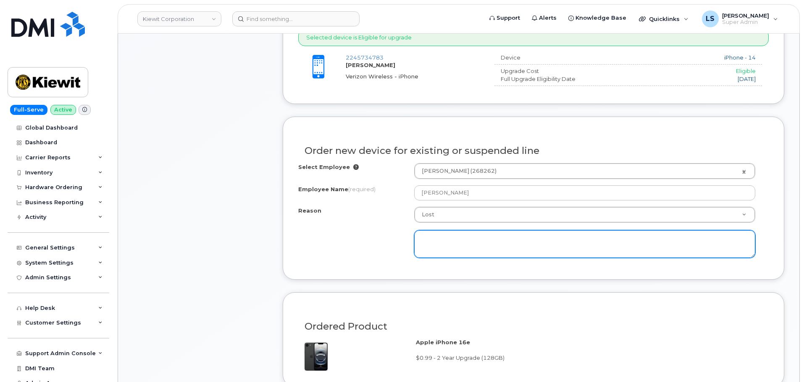
click at [449, 237] on textarea at bounding box center [584, 244] width 341 height 28
type textarea "User lost phone and is requesting new phone"
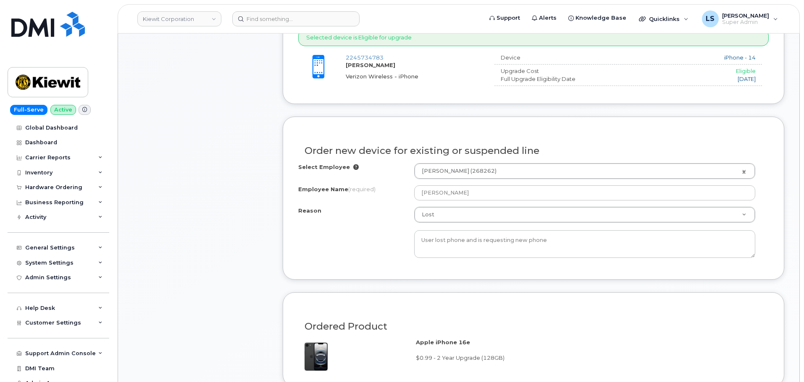
click at [285, 284] on form "Existing User Additional cost to upgrading the device $0.00 Selected device is …" at bounding box center [533, 310] width 501 height 655
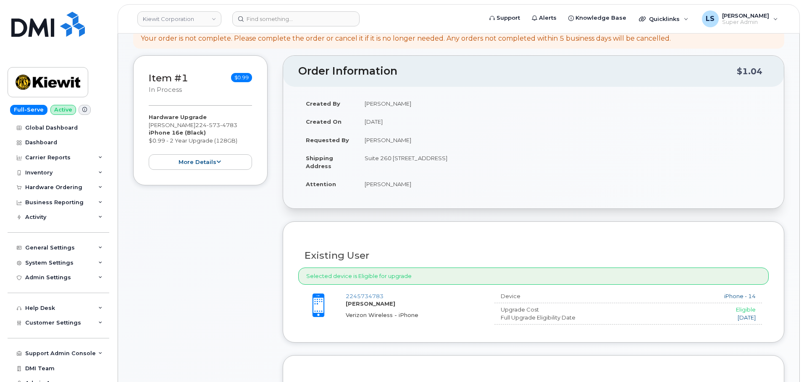
scroll to position [42, 0]
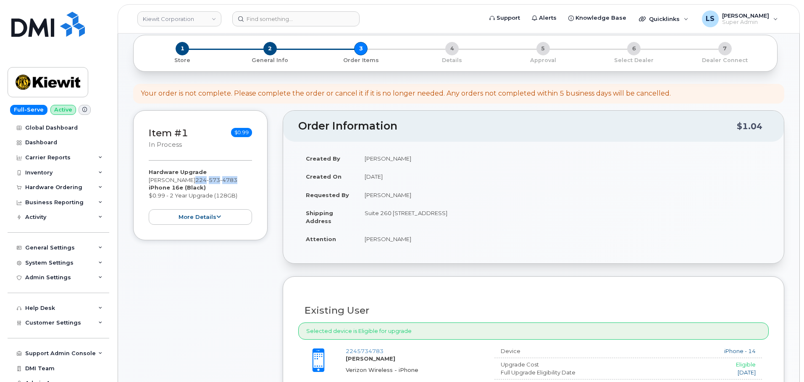
drag, startPoint x: 236, startPoint y: 181, endPoint x: 196, endPoint y: 178, distance: 40.1
click at [196, 178] on span "224 573 4783" at bounding box center [216, 180] width 42 height 7
copy span "224 573 4783"
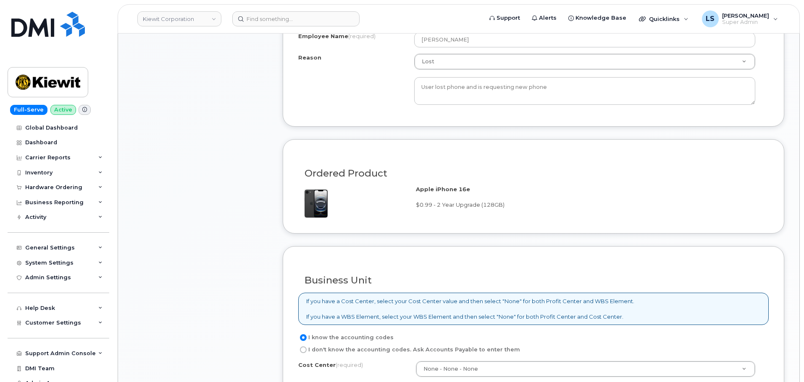
scroll to position [588, 0]
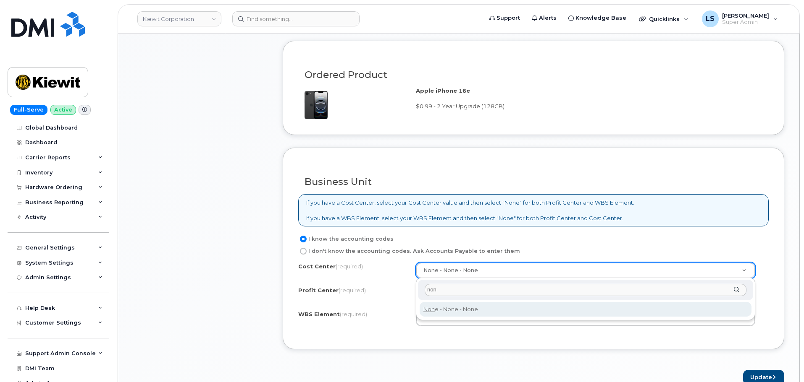
type input "non"
type input "None"
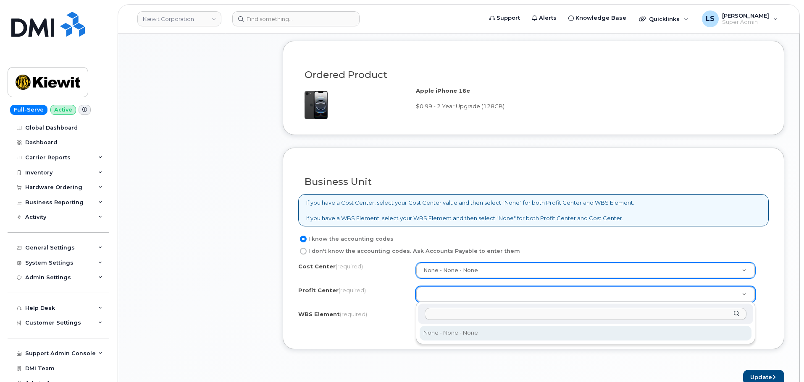
select select "None"
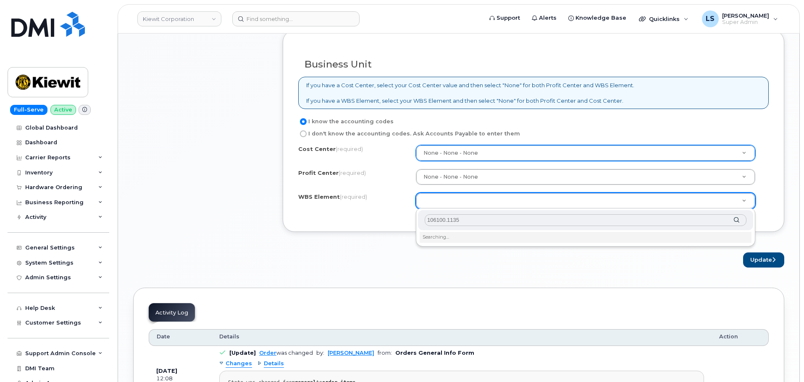
scroll to position [714, 0]
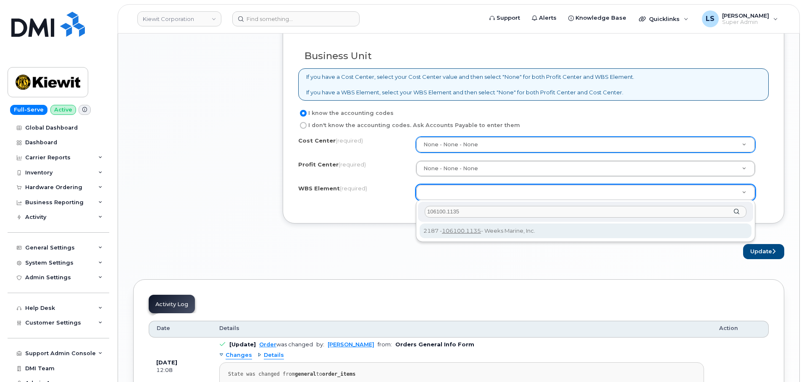
type input "106100.1135"
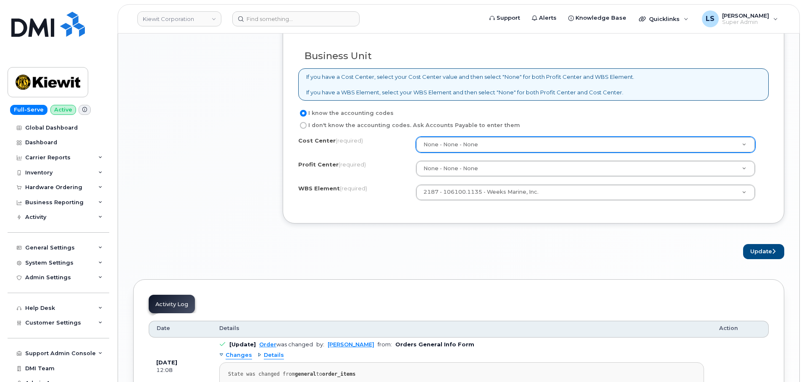
drag, startPoint x: 484, startPoint y: 241, endPoint x: 706, endPoint y: 253, distance: 222.8
click at [757, 259] on button "Update" at bounding box center [763, 252] width 41 height 16
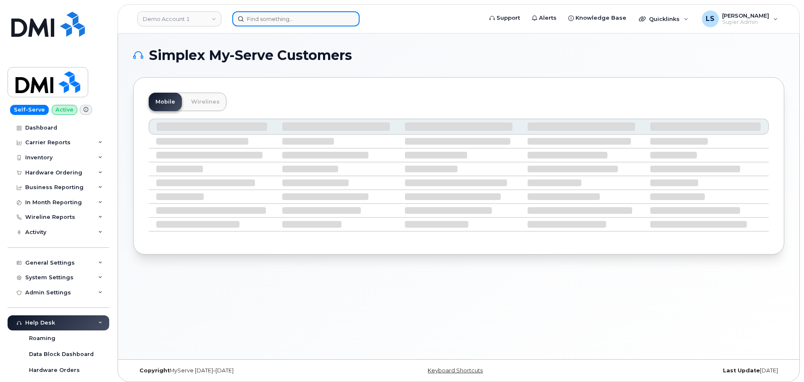
click at [267, 23] on input at bounding box center [295, 18] width 127 height 15
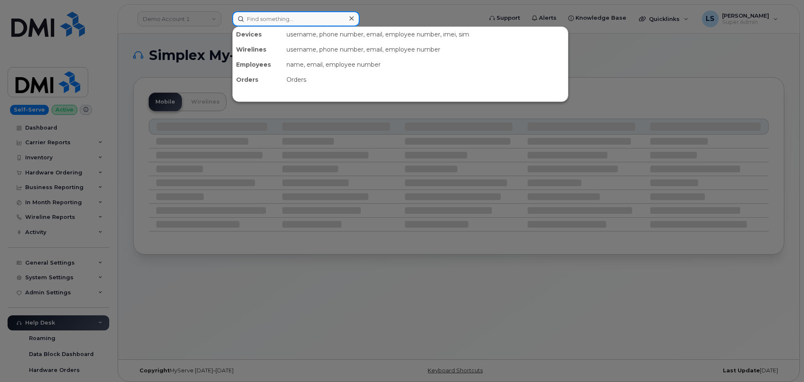
paste input "2245734783"
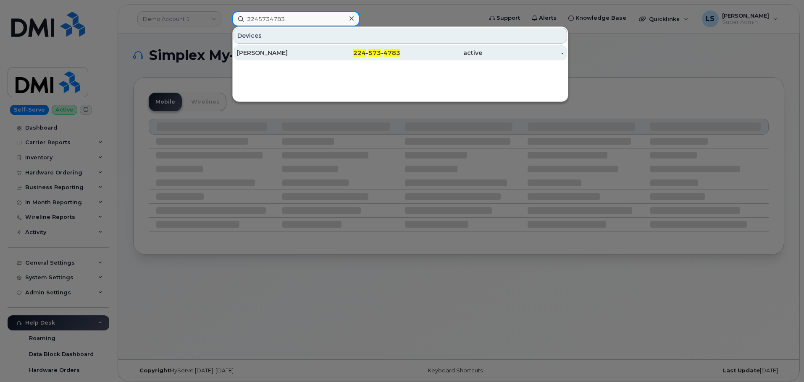
type input "2245734783"
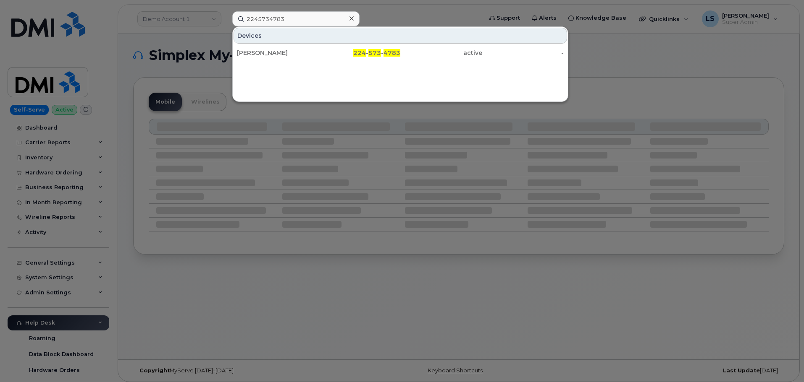
drag, startPoint x: 291, startPoint y: 48, endPoint x: 269, endPoint y: 4, distance: 49.6
click at [291, 48] on div "[PERSON_NAME]" at bounding box center [278, 52] width 82 height 15
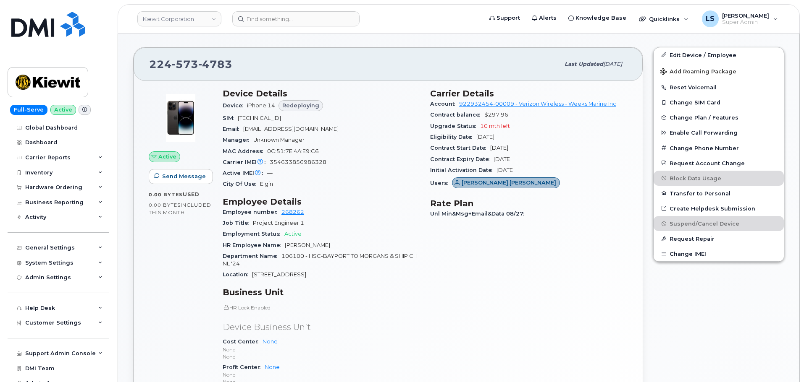
scroll to position [210, 0]
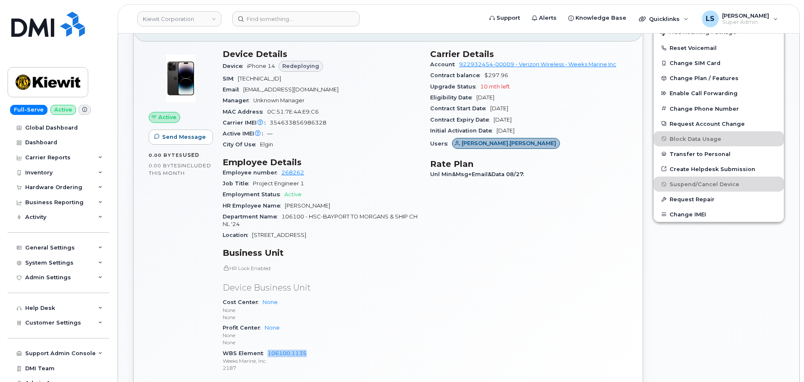
drag, startPoint x: 314, startPoint y: 354, endPoint x: 270, endPoint y: 340, distance: 46.1
click at [267, 356] on div "WBS Element 106100.1135 Weeks Marine, Inc. 2187" at bounding box center [321, 361] width 197 height 26
copy link "106100.1135"
click at [359, 228] on div "Department Name 106100 - HSC-BAYPORT TO MORGANS & SHIP CHNL '24" at bounding box center [321, 221] width 197 height 19
click at [418, 193] on div "Employment Status Active" at bounding box center [321, 194] width 197 height 11
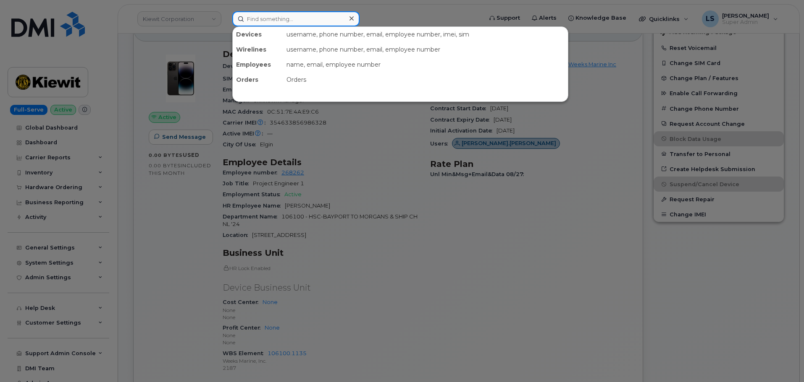
click at [306, 21] on input at bounding box center [295, 18] width 127 height 15
paste input "299794"
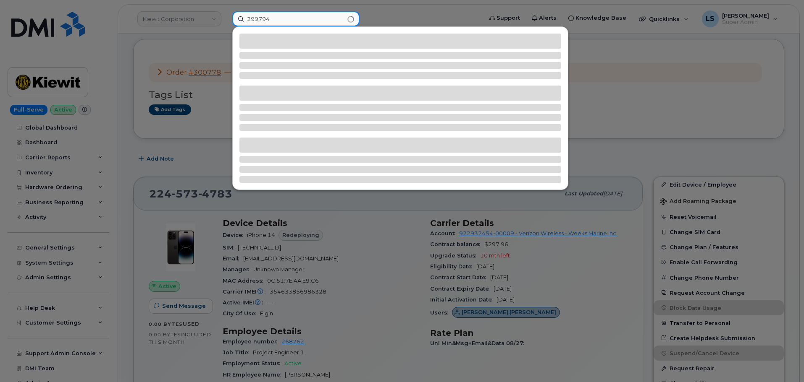
scroll to position [0, 0]
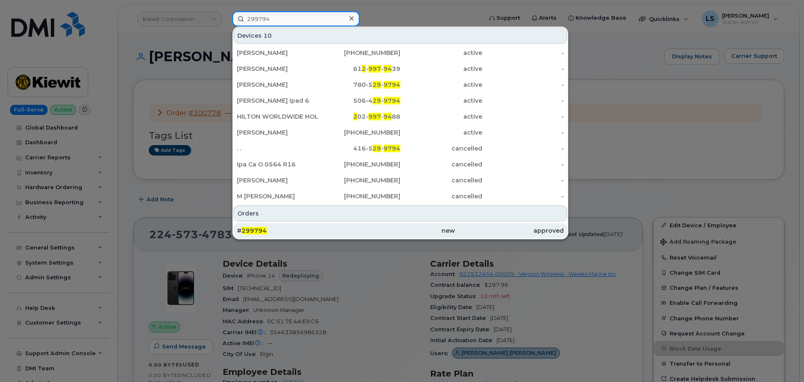
type input "299794"
click at [286, 228] on div "# 299794" at bounding box center [291, 231] width 109 height 8
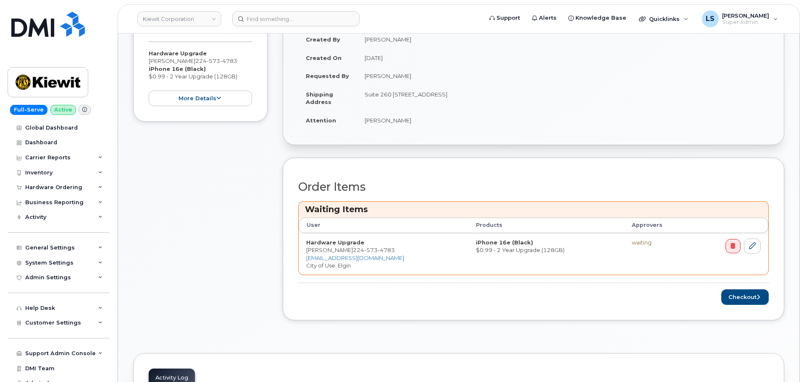
scroll to position [252, 0]
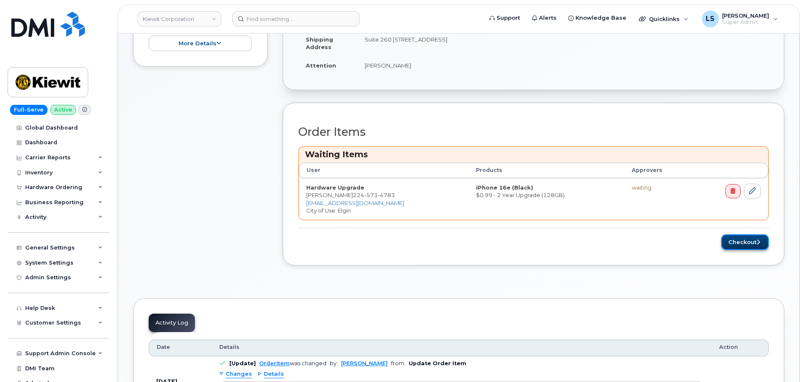
click at [741, 244] on button "Checkout" at bounding box center [744, 243] width 47 height 16
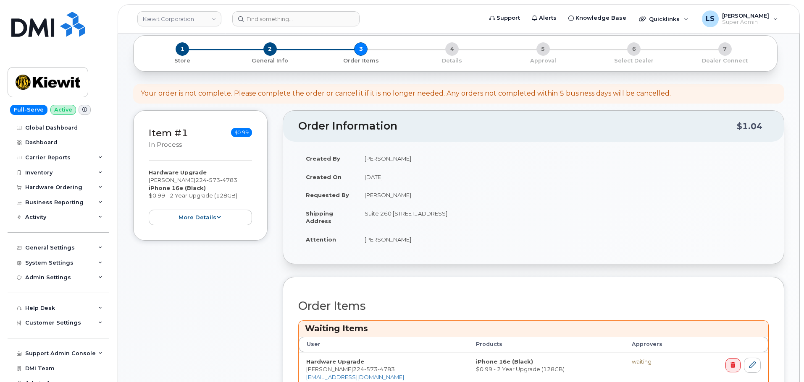
scroll to position [126, 0]
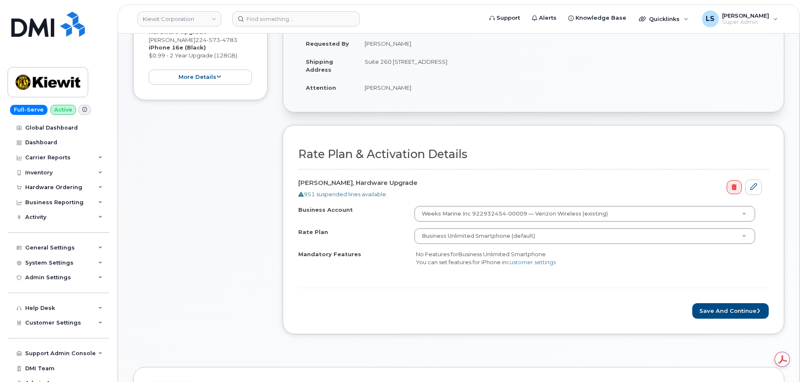
scroll to position [168, 0]
click at [758, 319] on div "Rate Plan & Activation Details [PERSON_NAME], Hardware Upgrade 951 suspended li…" at bounding box center [533, 228] width 501 height 209
click at [754, 314] on button "Save and Continue" at bounding box center [730, 311] width 76 height 16
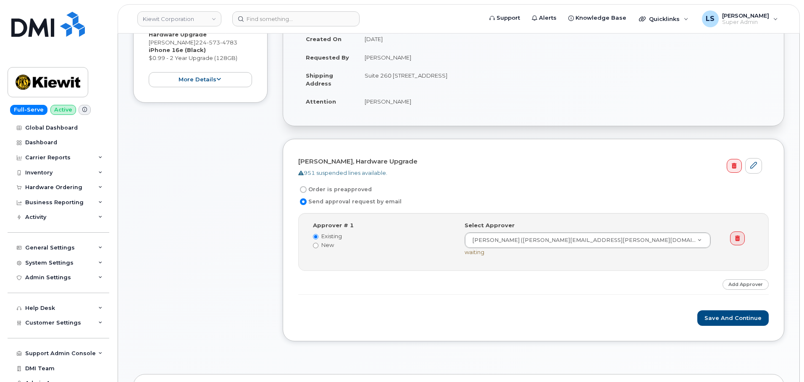
scroll to position [210, 0]
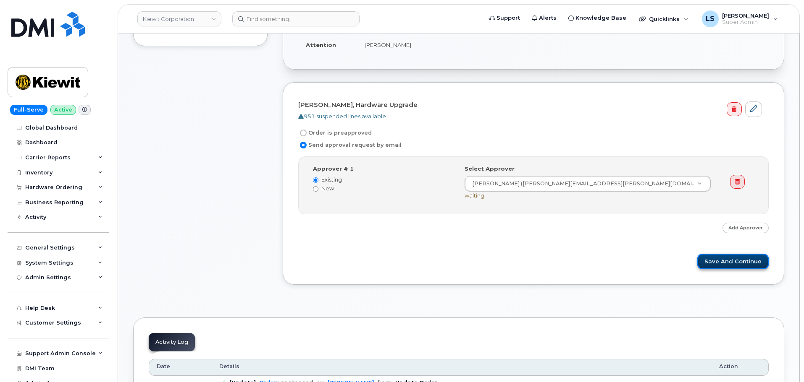
click at [720, 267] on button "Save and Continue" at bounding box center [732, 262] width 71 height 16
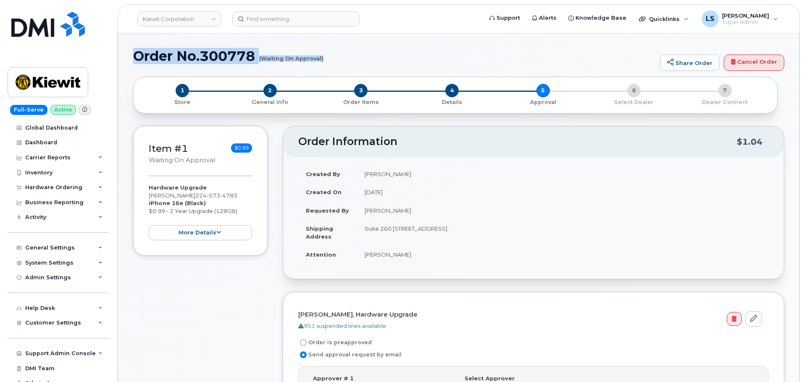
drag, startPoint x: 129, startPoint y: 54, endPoint x: 324, endPoint y: 64, distance: 195.5
copy h1 "Order No.300778 (Waiting On Approval)"
click at [576, 203] on td "[PERSON_NAME]" at bounding box center [562, 211] width 411 height 18
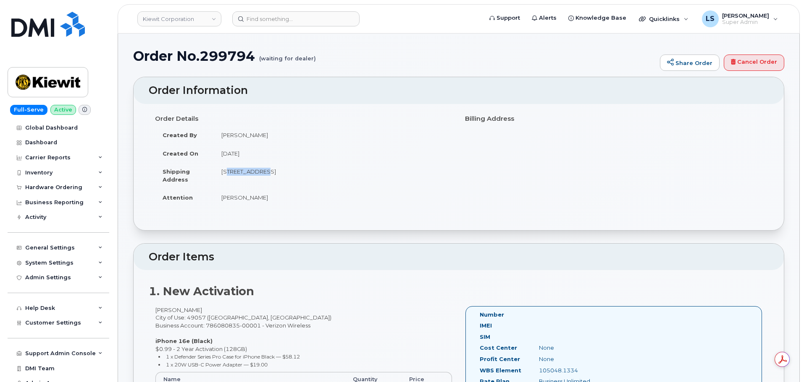
drag, startPoint x: 219, startPoint y: 170, endPoint x: 257, endPoint y: 177, distance: 38.7
click at [257, 177] on td "[STREET_ADDRESS]" at bounding box center [333, 175] width 238 height 26
copy td "[STREET_ADDRESS]"
click at [269, 171] on td "[STREET_ADDRESS]" at bounding box center [333, 175] width 238 height 26
click at [269, 171] on td "111 60th Ave HARTFORD MI 49057-1377 UNITED STATES" at bounding box center [333, 175] width 238 height 26
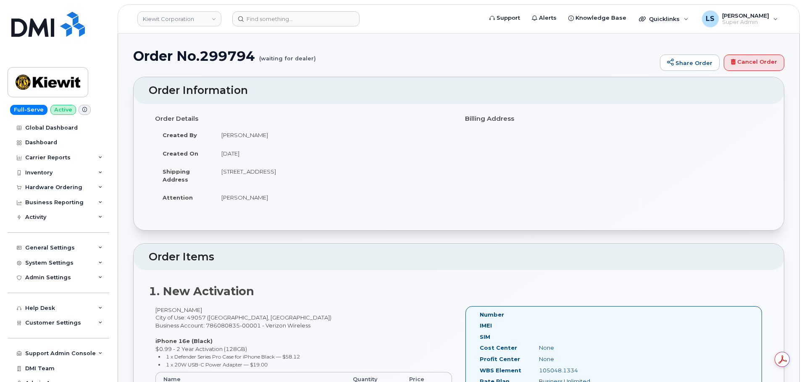
copy td "HARTFORD"
click at [297, 173] on td "111 60th Ave HARTFORD MI 49057-1377 UNITED STATES" at bounding box center [333, 175] width 238 height 26
copy td "MI"
drag, startPoint x: 338, startPoint y: 173, endPoint x: 302, endPoint y: 173, distance: 35.3
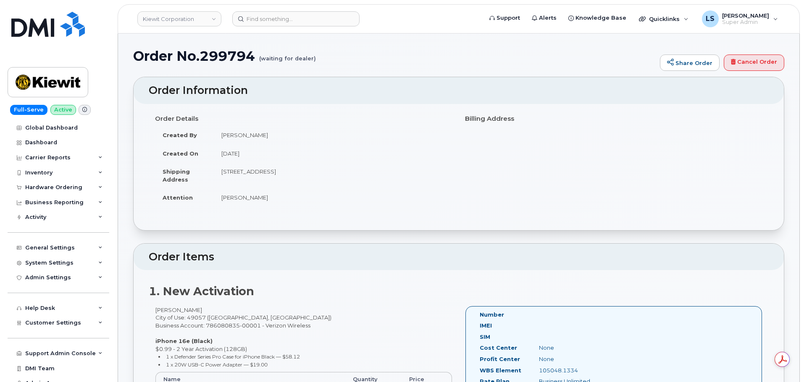
click at [302, 173] on td "111 60th Ave HARTFORD MI 49057-1377 UNITED STATES" at bounding box center [333, 175] width 238 height 26
copy td "49057-1377"
drag, startPoint x: 252, startPoint y: 3, endPoint x: 257, endPoint y: 18, distance: 15.9
click at [256, 11] on div "Kiewit Corporation Support Alerts Knowledge Base Quicklinks Suspend / Cancel De…" at bounding box center [459, 18] width 682 height 29
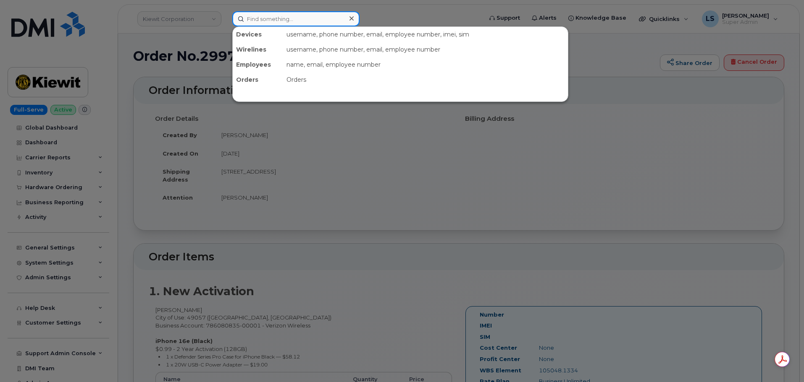
click at [257, 18] on input at bounding box center [295, 18] width 127 height 15
paste input "300774"
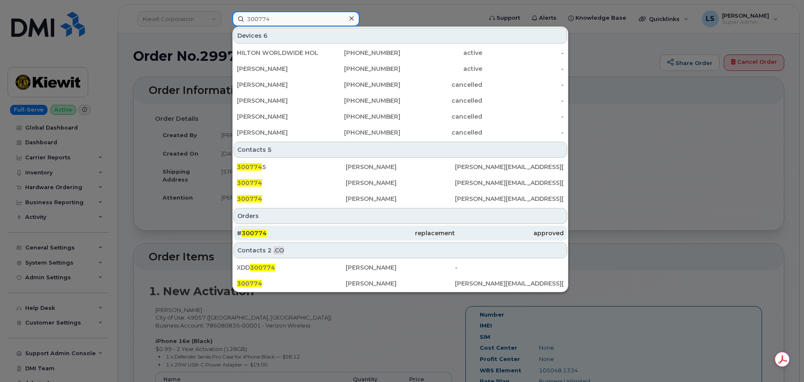
type input "300774"
click at [260, 235] on span "300774" at bounding box center [253, 234] width 25 height 8
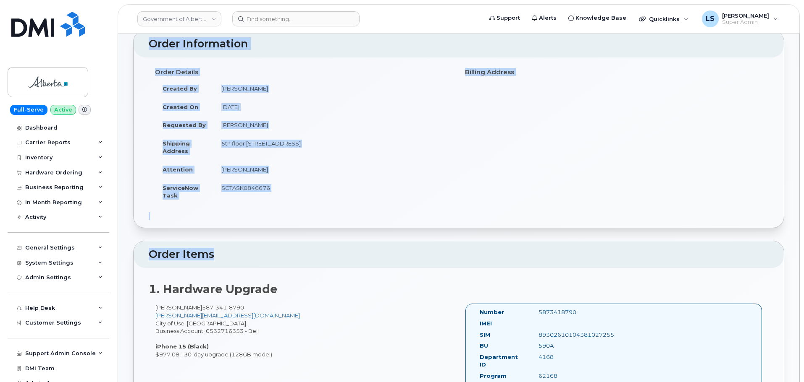
scroll to position [126, 0]
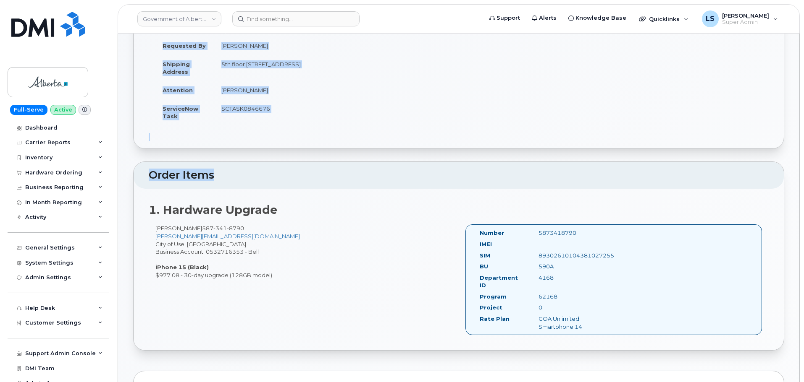
drag, startPoint x: 137, startPoint y: 56, endPoint x: 278, endPoint y: 282, distance: 266.3
copy div "Order No.300774 (waiting for dealer) Share Order Cancel Order × Share This Orde…"
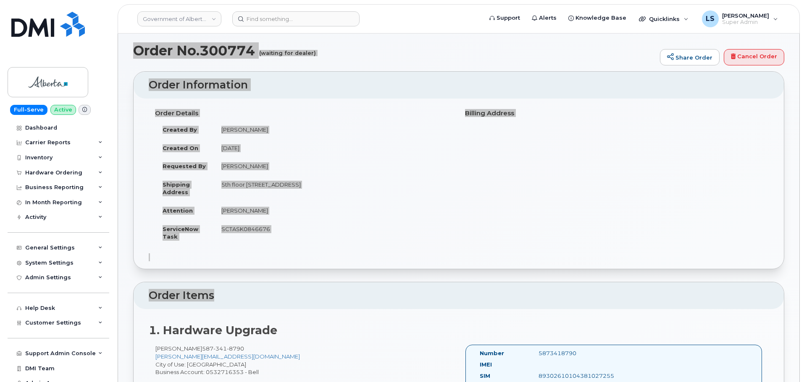
scroll to position [0, 0]
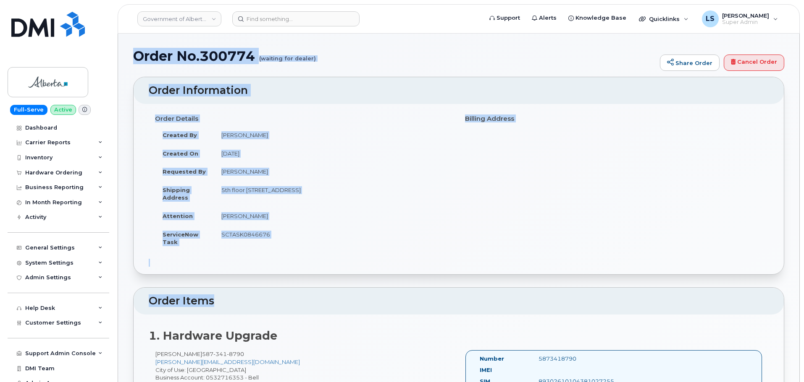
click at [287, 228] on td "SCTASK0846676" at bounding box center [333, 238] width 238 height 26
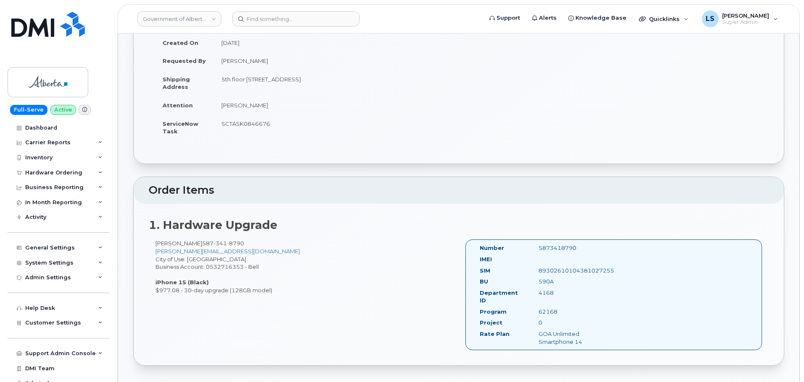
scroll to position [126, 0]
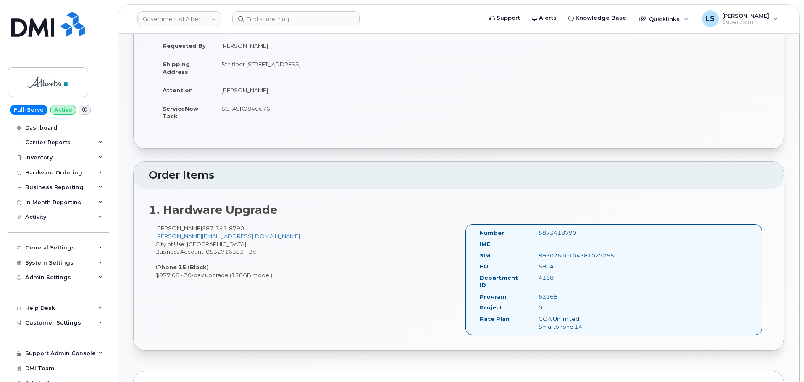
click at [330, 241] on div "Jason Pomedli 587 341 8790 Jason.Pomedli@gov.ab.ca City of Use: Edmonton Busine…" at bounding box center [304, 252] width 310 height 55
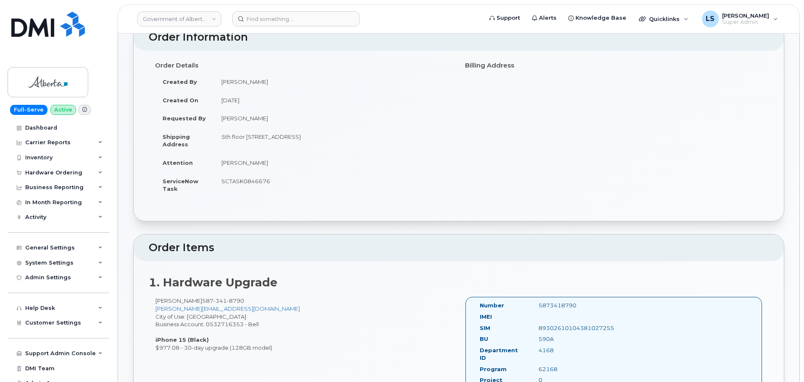
scroll to position [0, 0]
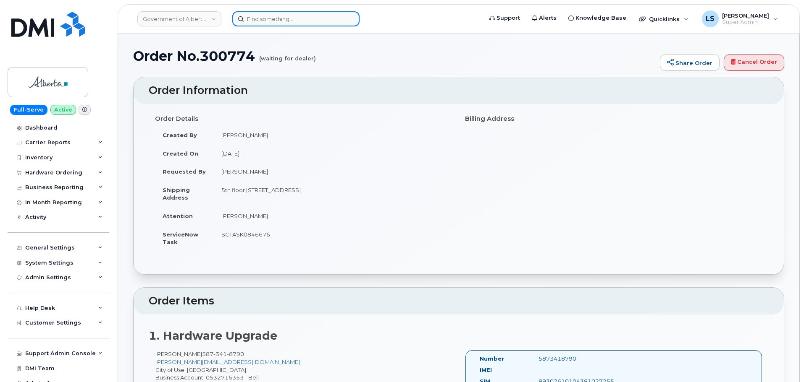
click at [284, 14] on input at bounding box center [295, 18] width 127 height 15
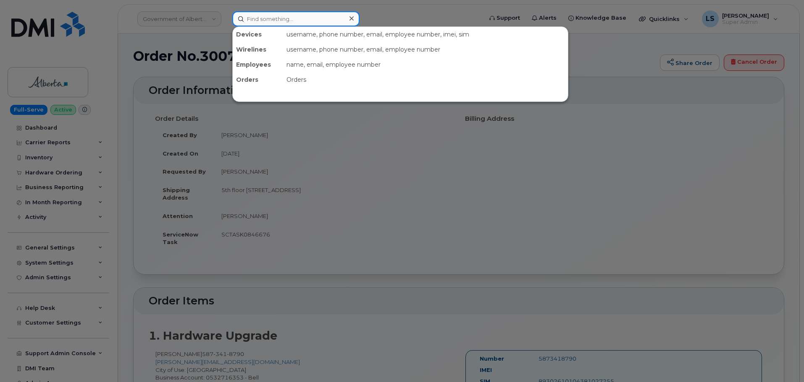
paste input "808-217-2547"
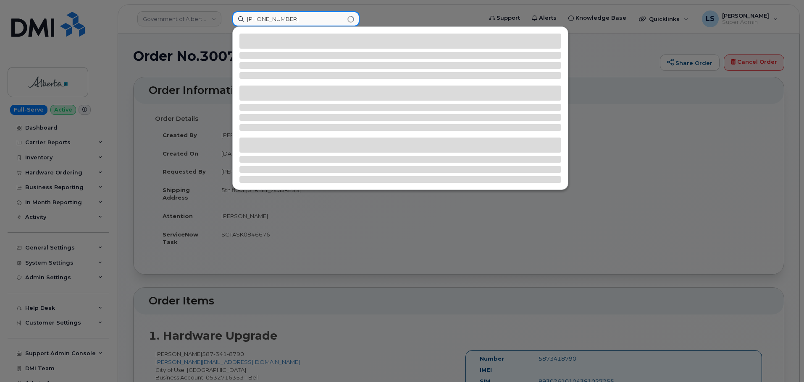
type input "808-217-2547"
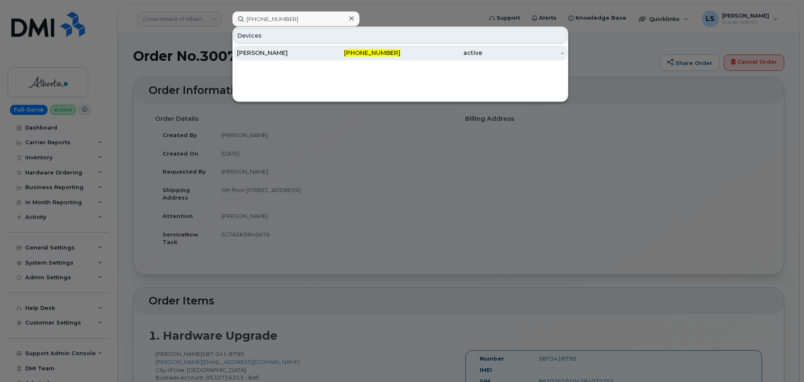
click at [270, 51] on div "FREDERIC HOFFMAN" at bounding box center [278, 53] width 82 height 8
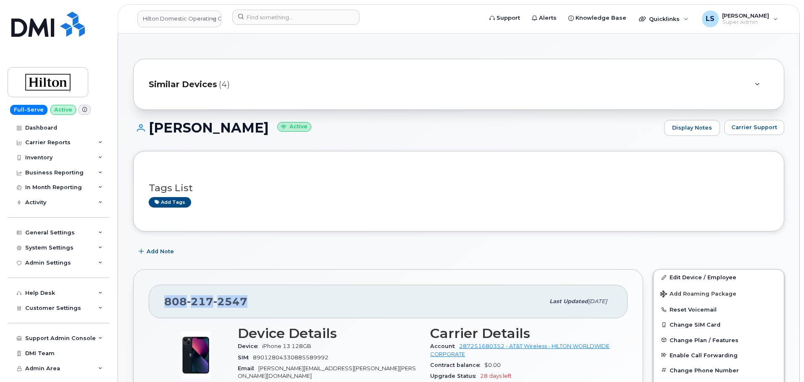
drag, startPoint x: 248, startPoint y: 299, endPoint x: 165, endPoint y: 306, distance: 83.4
click at [165, 306] on div "808 217 2547" at bounding box center [354, 302] width 380 height 18
copy span "808 217 2547"
click at [352, 204] on div "Add tags" at bounding box center [455, 202] width 613 height 10
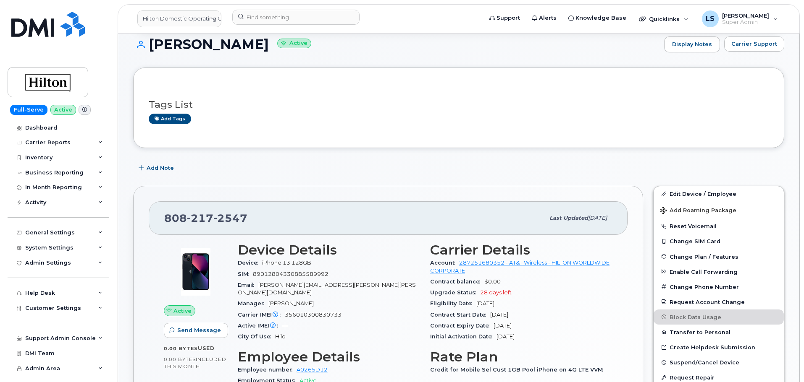
scroll to position [84, 0]
click at [272, 14] on input at bounding box center [295, 17] width 127 height 15
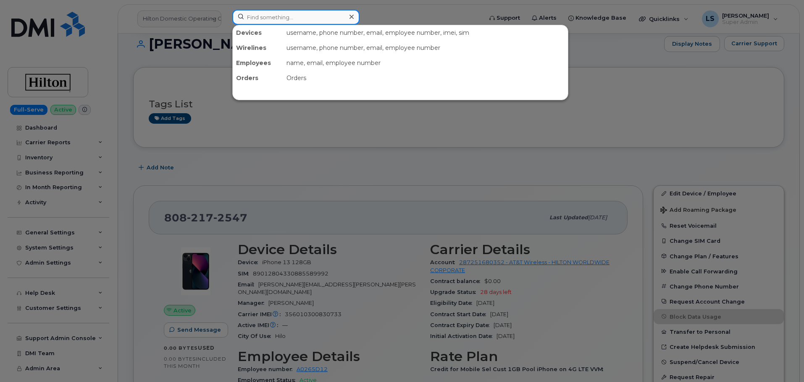
paste input "Emilee Hartley"
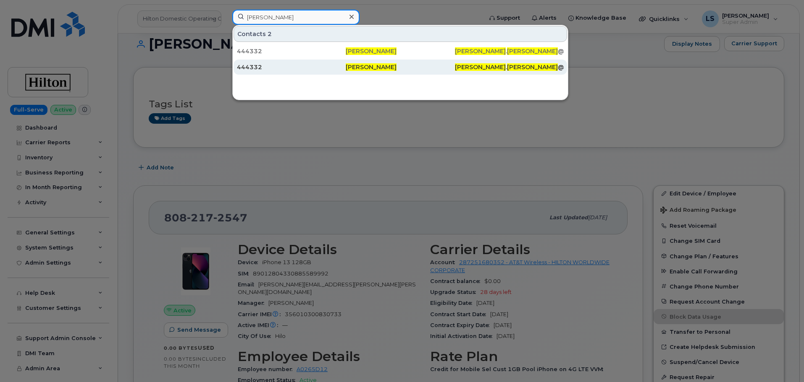
type input "Emilee Hartley"
click at [325, 53] on div "444332" at bounding box center [291, 51] width 109 height 8
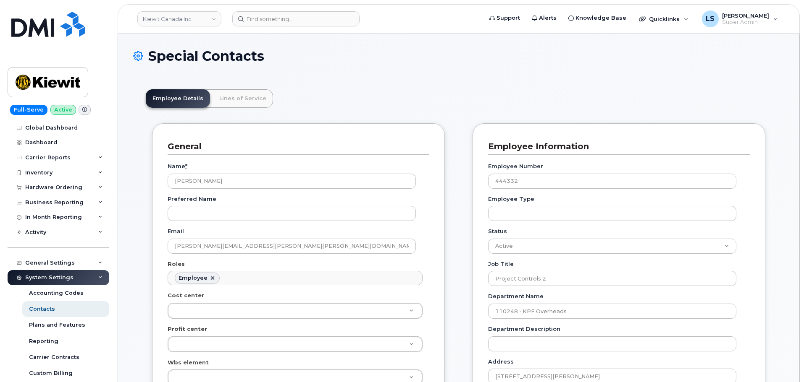
scroll to position [25, 0]
click at [317, 25] on input at bounding box center [295, 18] width 127 height 15
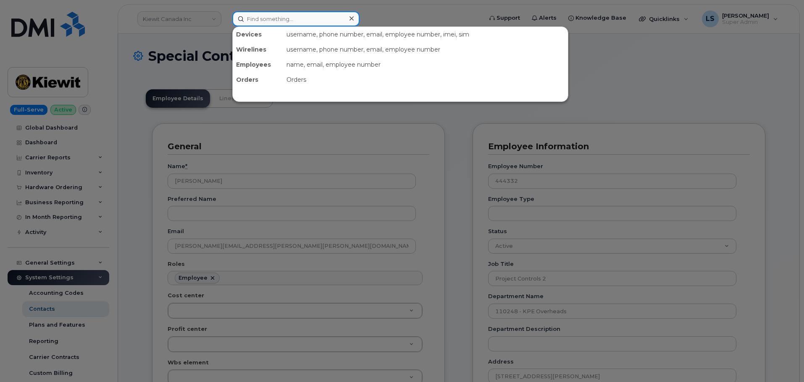
paste input "[PERSON_NAME][EMAIL_ADDRESS][PERSON_NAME][PERSON_NAME][DOMAIN_NAME]"
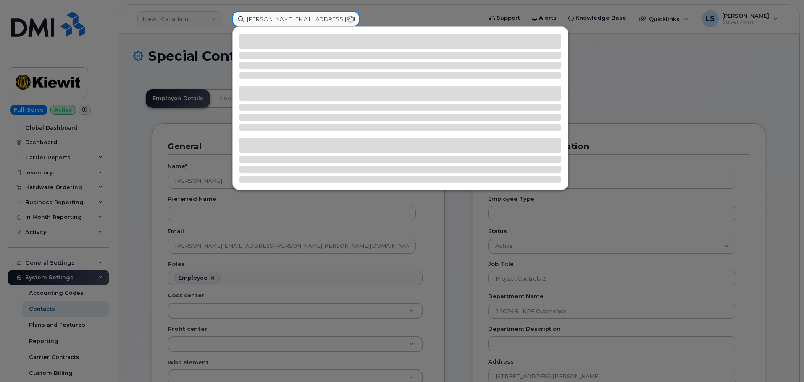
type input "[PERSON_NAME][EMAIL_ADDRESS][PERSON_NAME][PERSON_NAME][DOMAIN_NAME]"
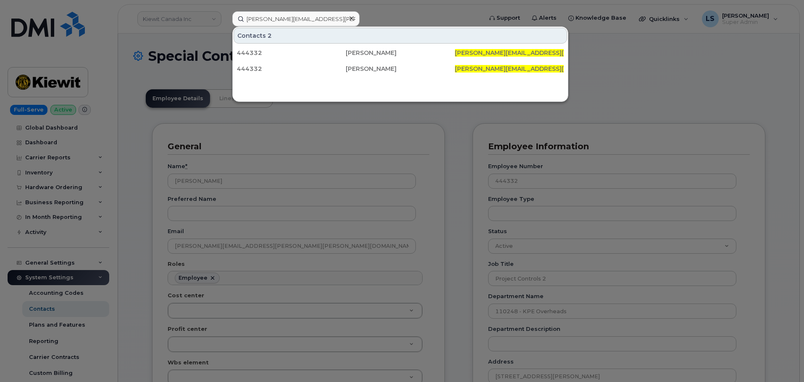
click at [217, 206] on div at bounding box center [402, 191] width 804 height 382
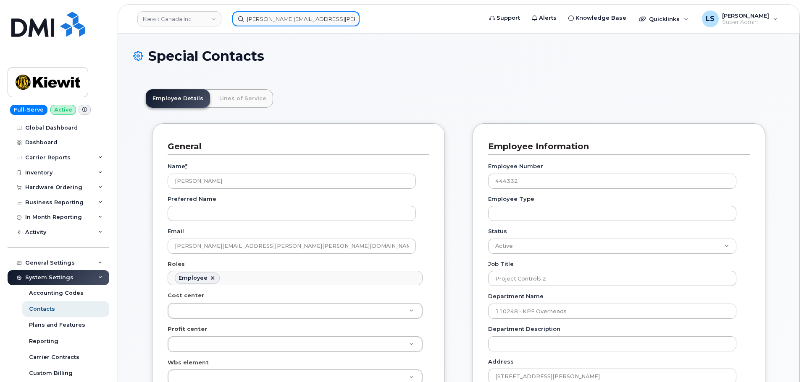
click at [275, 19] on input "[PERSON_NAME][EMAIL_ADDRESS][PERSON_NAME][PERSON_NAME][DOMAIN_NAME]" at bounding box center [295, 18] width 127 height 15
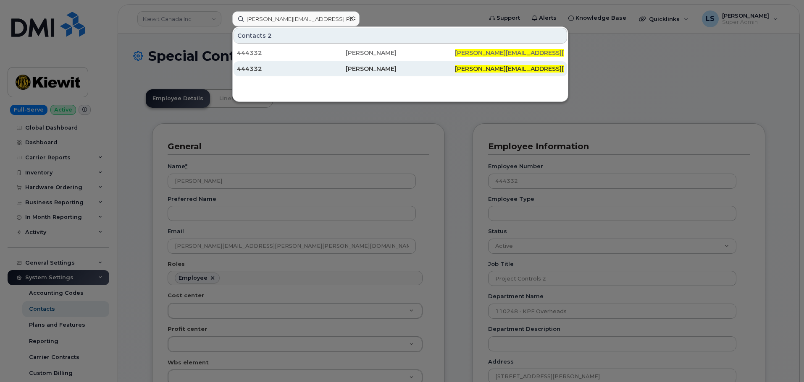
click at [338, 72] on div "444332" at bounding box center [291, 69] width 109 height 8
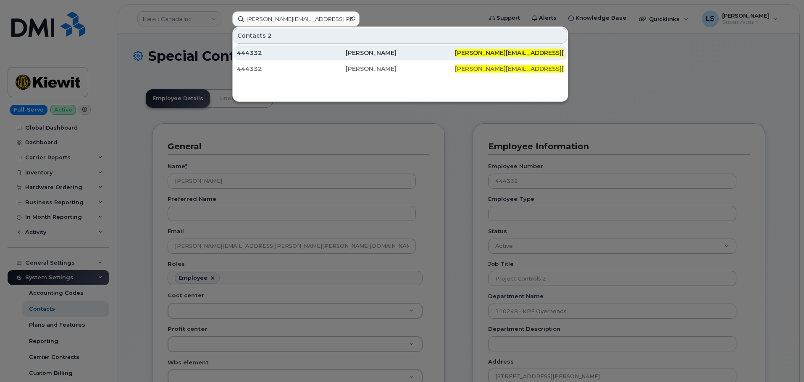
click at [325, 53] on div "444332" at bounding box center [291, 53] width 109 height 8
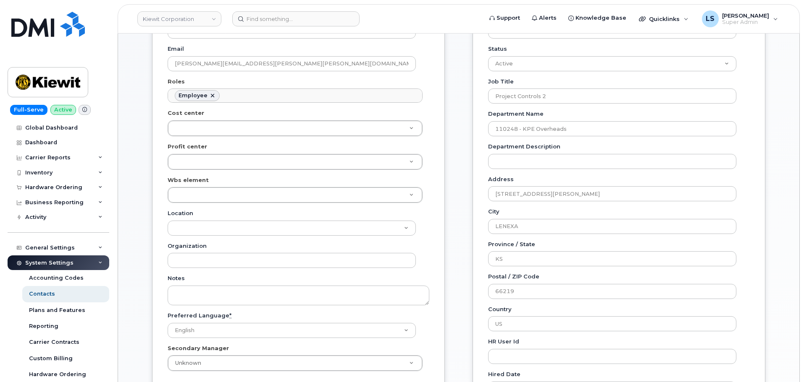
scroll to position [168, 0]
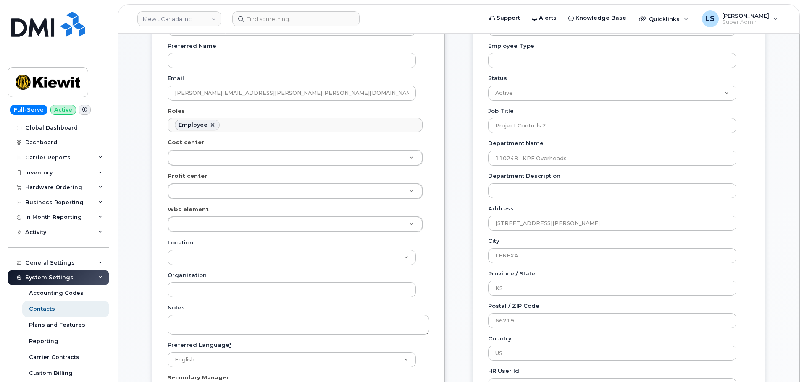
scroll to position [210, 0]
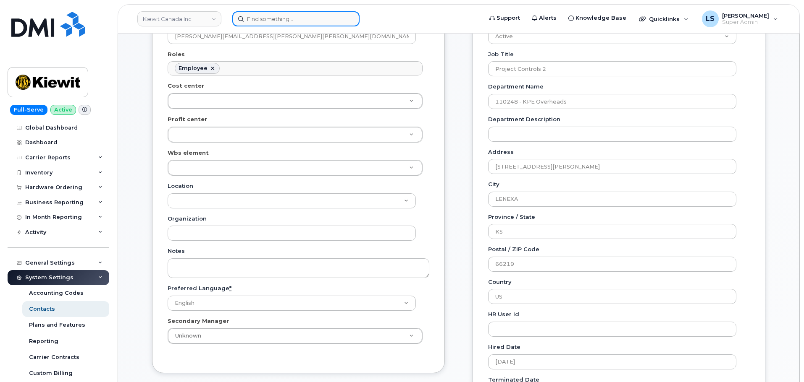
click at [259, 19] on input at bounding box center [295, 18] width 127 height 15
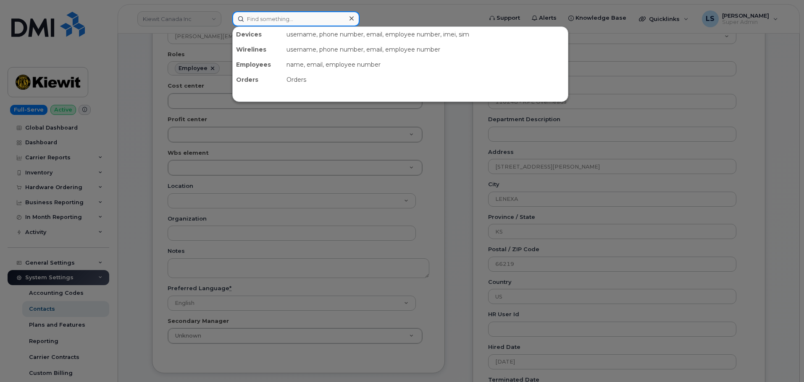
paste input "3124464232"
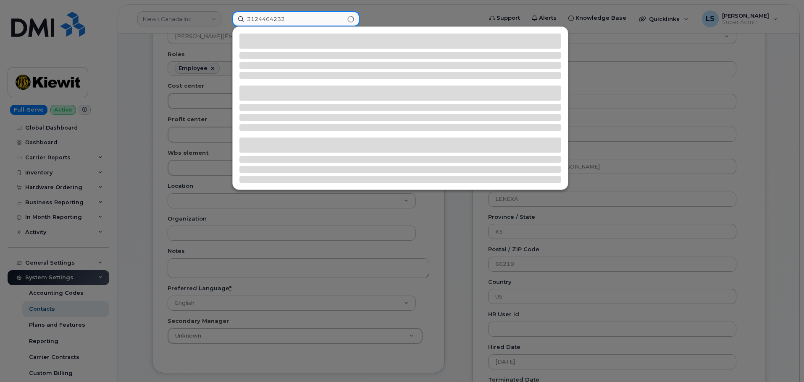
type input "3124464232"
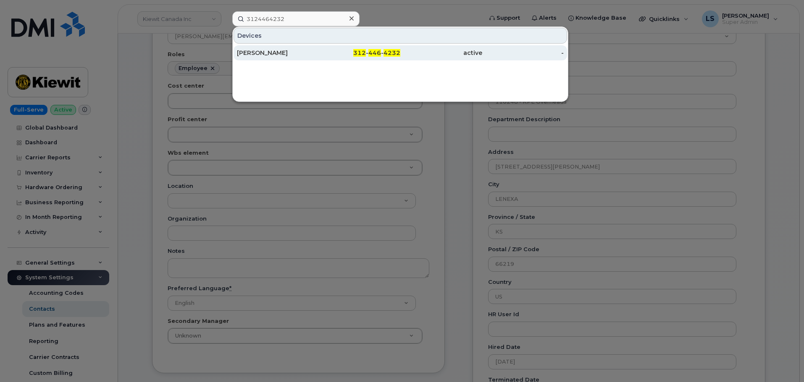
click at [304, 57] on div "DEAN LANE" at bounding box center [278, 53] width 82 height 8
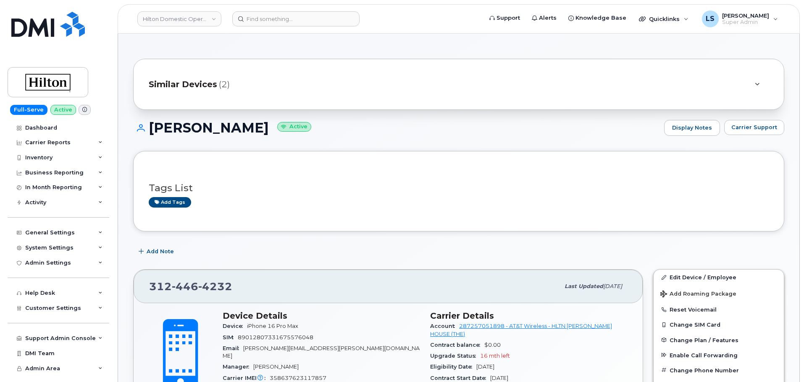
scroll to position [42, 0]
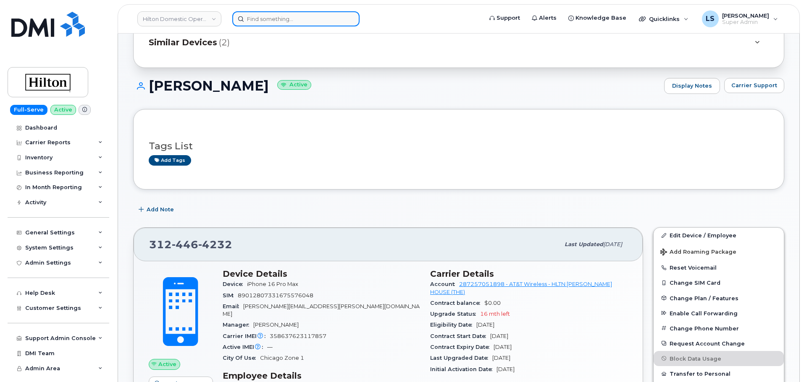
click at [275, 22] on input at bounding box center [295, 18] width 127 height 15
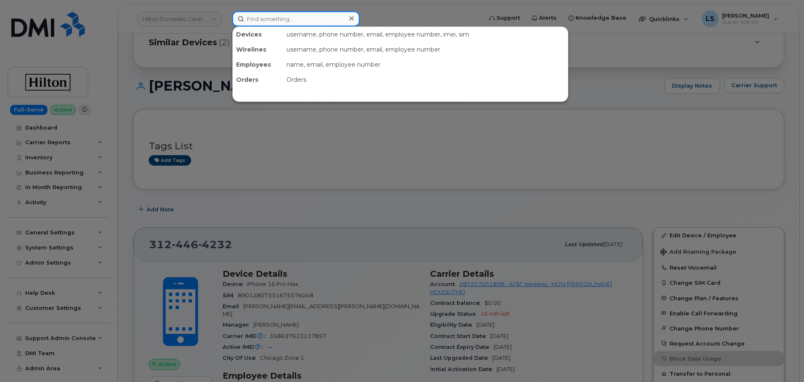
paste input "299689"
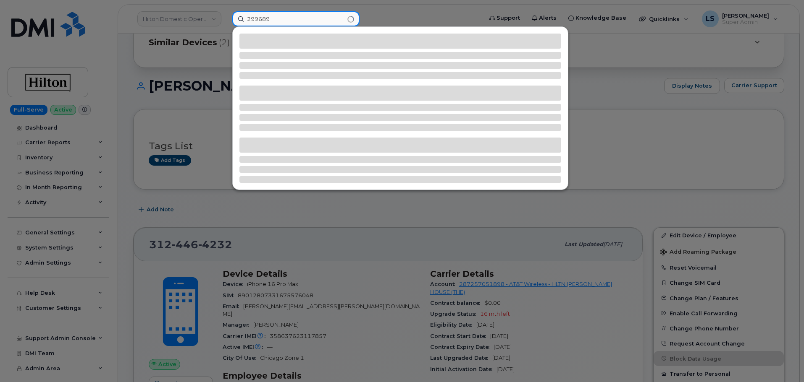
type input "299689"
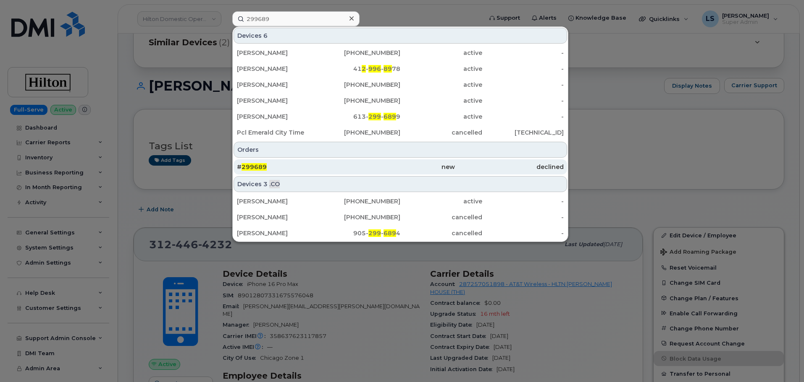
click at [278, 161] on div "# 299689" at bounding box center [291, 167] width 109 height 15
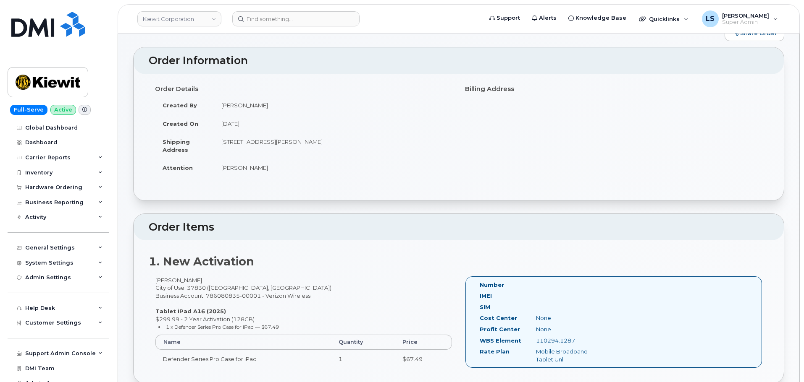
scroll to position [42, 0]
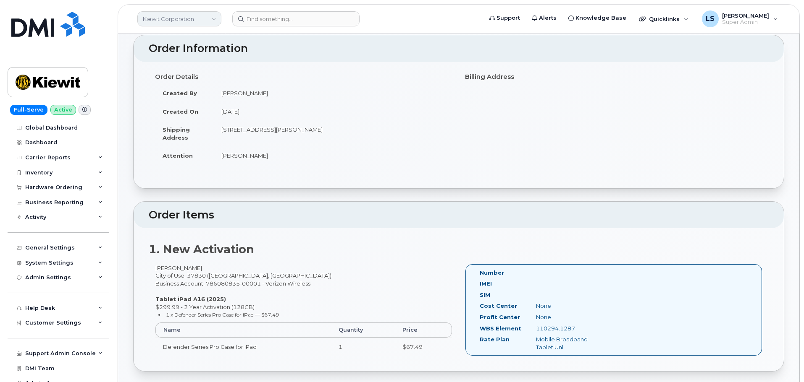
click at [168, 19] on link "Kiewit Corporation" at bounding box center [179, 18] width 84 height 15
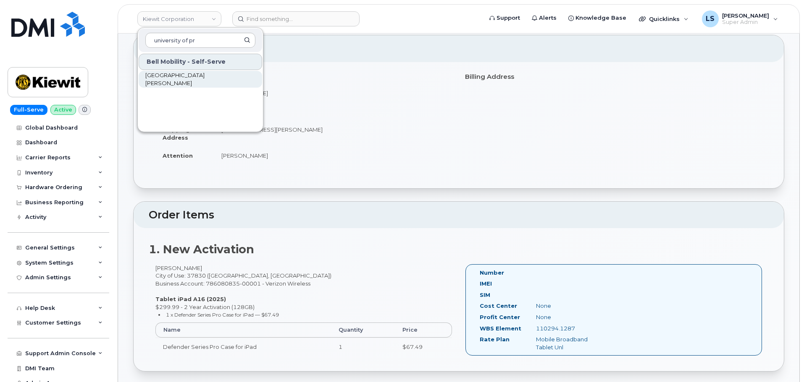
type input "university of pr"
click at [176, 84] on link "[GEOGRAPHIC_DATA][PERSON_NAME]" at bounding box center [200, 79] width 123 height 17
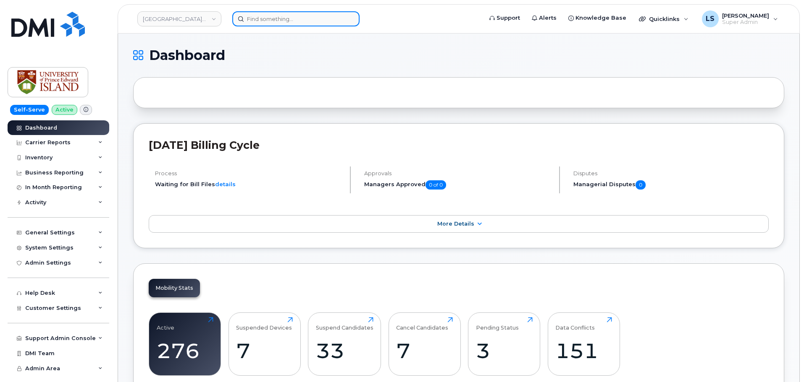
click at [264, 21] on input at bounding box center [295, 18] width 127 height 15
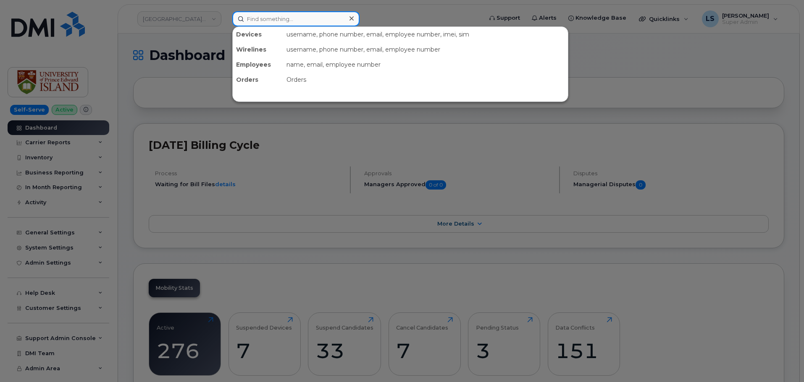
paste input "[PHONE_NUMBER]"
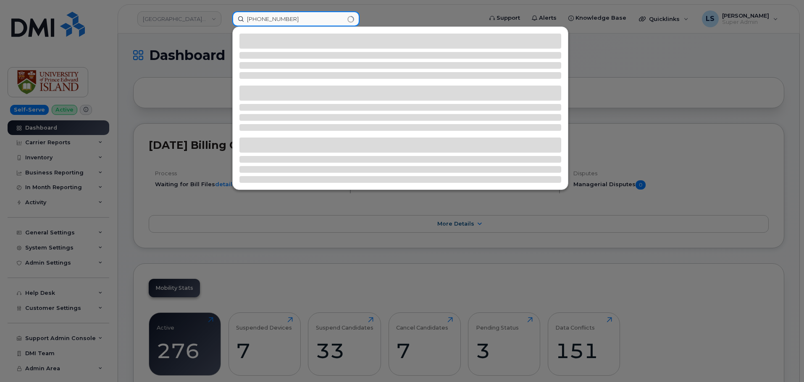
type input "[PHONE_NUMBER]"
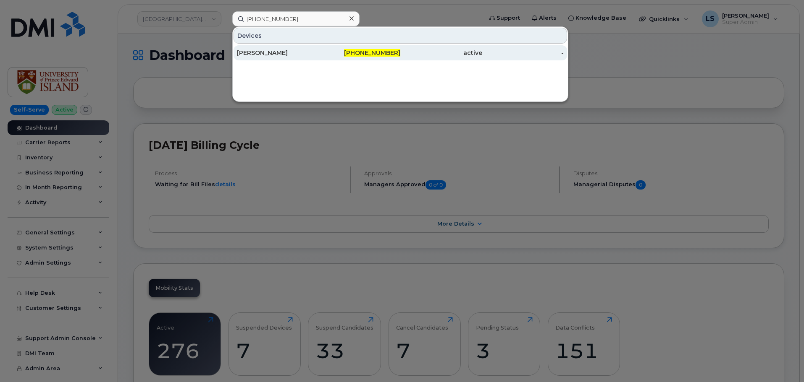
click at [299, 58] on div "[PERSON_NAME]" at bounding box center [278, 52] width 82 height 15
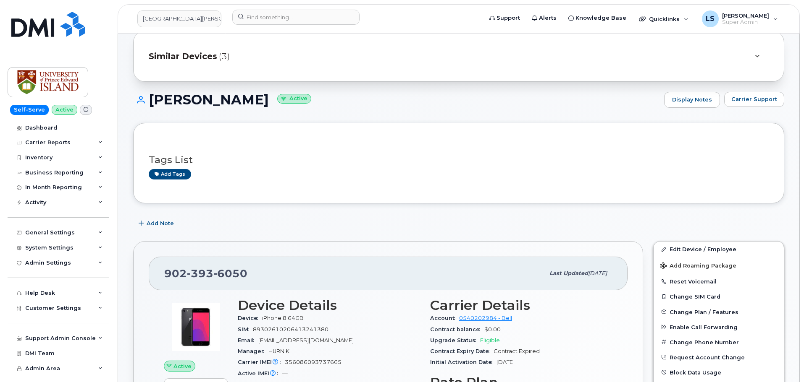
scroll to position [42, 0]
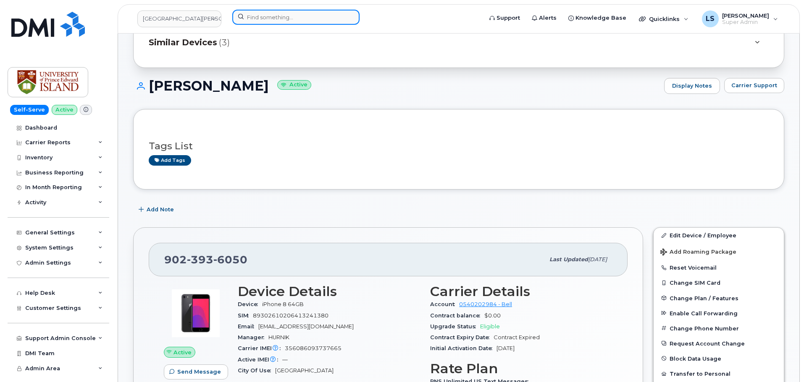
click at [281, 20] on input at bounding box center [295, 17] width 127 height 15
paste input "[PHONE_NUMBER]"
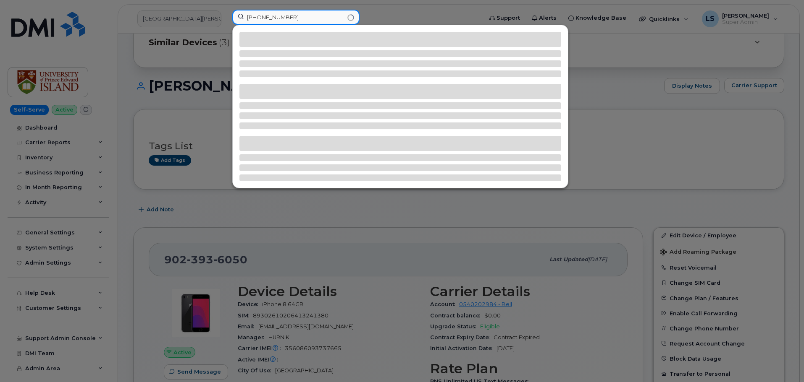
type input "[PHONE_NUMBER]"
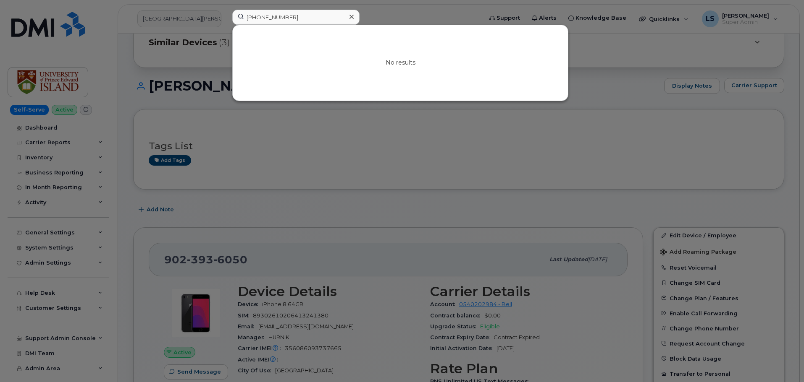
click at [335, 162] on div at bounding box center [402, 191] width 804 height 382
